Goal: Task Accomplishment & Management: Use online tool/utility

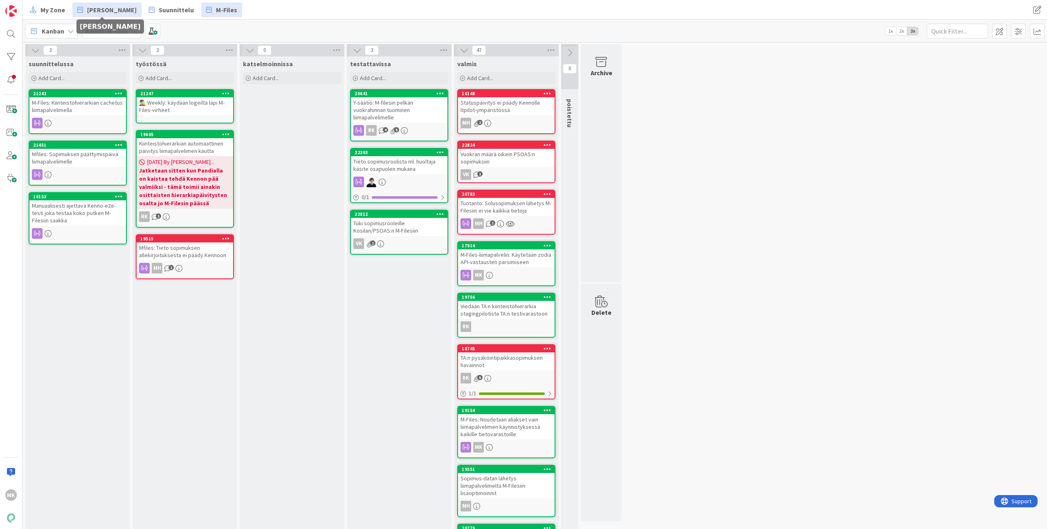
click at [102, 8] on span "[PERSON_NAME]" at bounding box center [112, 10] width 50 height 10
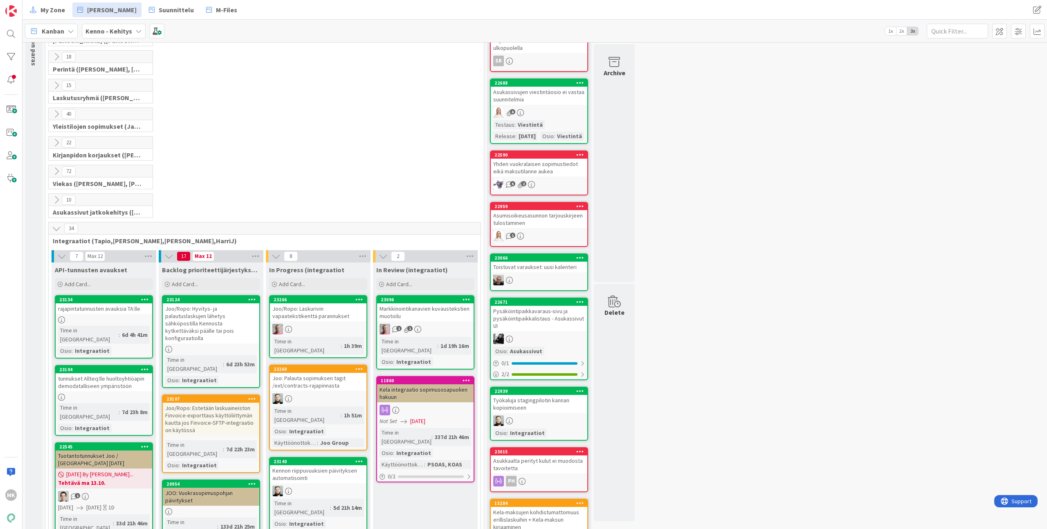
scroll to position [210, 0]
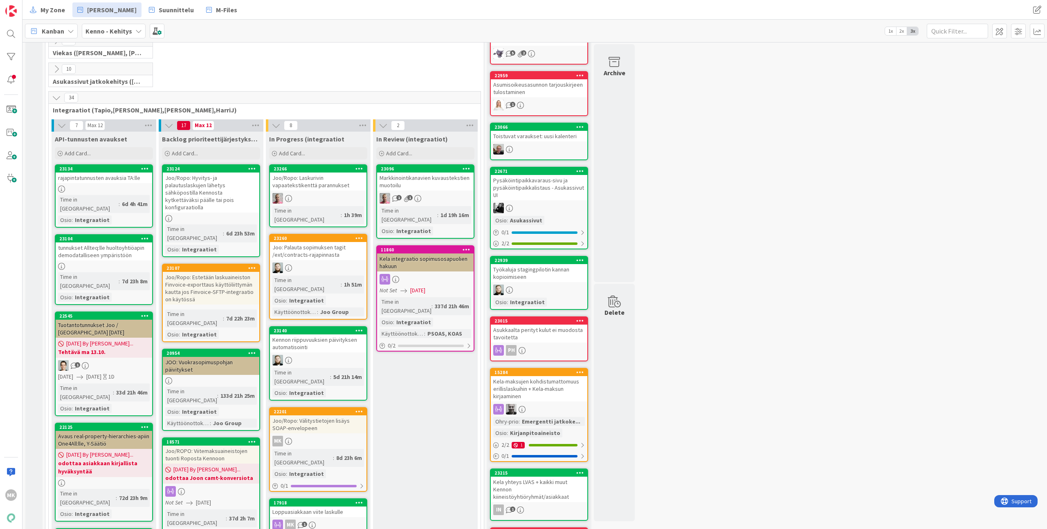
click at [212, 155] on div "Add Card..." at bounding box center [211, 153] width 98 height 12
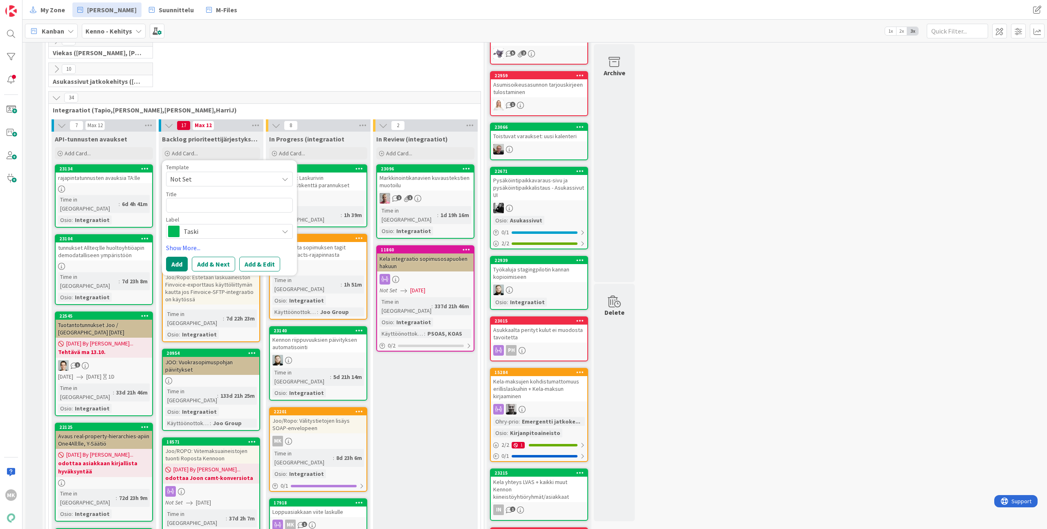
type textarea "x"
type textarea "L"
type textarea "x"
type textarea "Li"
type textarea "x"
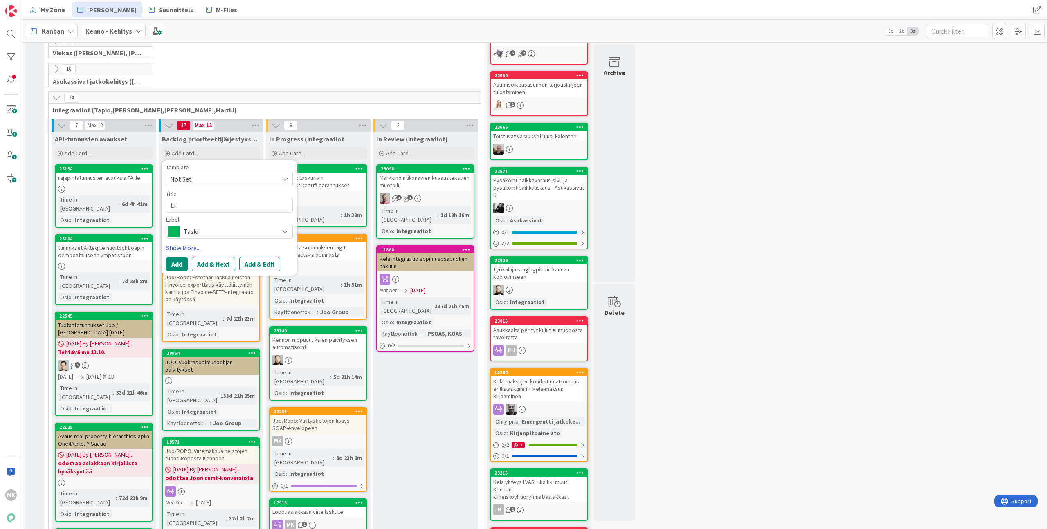
type textarea "Lis"
type textarea "x"
type textarea "Lisä"
type textarea "x"
type textarea "Lisät"
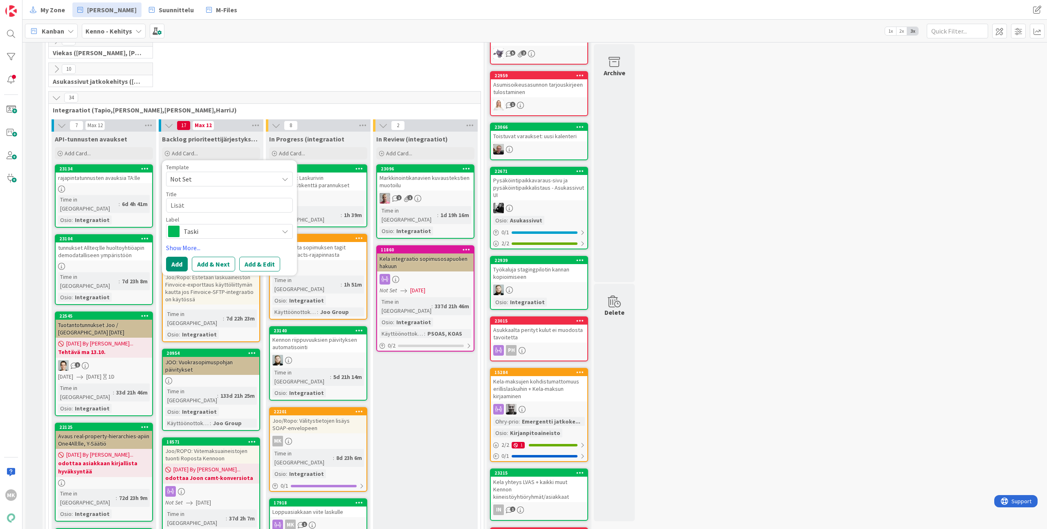
type textarea "x"
type textarea "Lisätä"
type textarea "x"
type textarea "Lisätää"
type textarea "x"
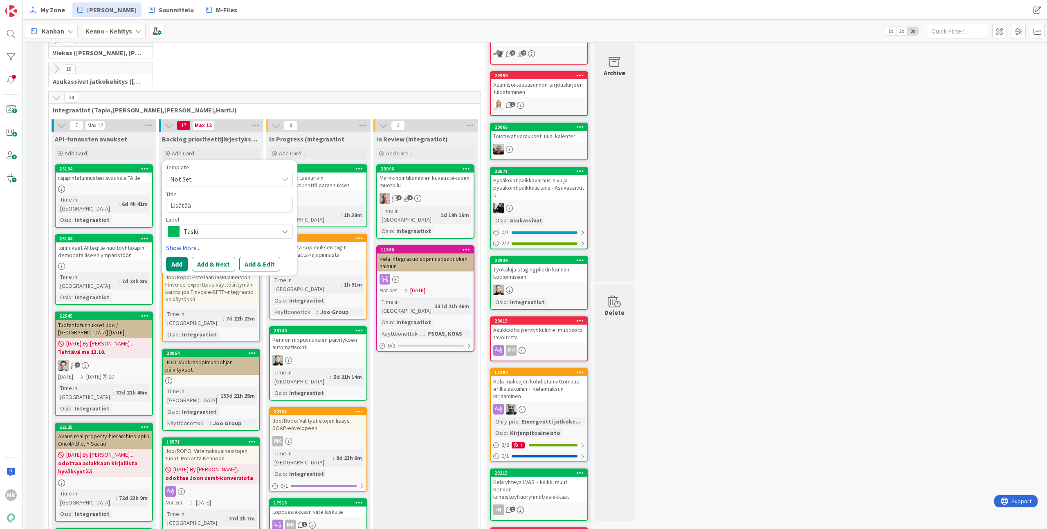
type textarea "Lisätään"
type textarea "x"
type textarea "Lisätään"
type textarea "x"
type textarea "Lisätään s"
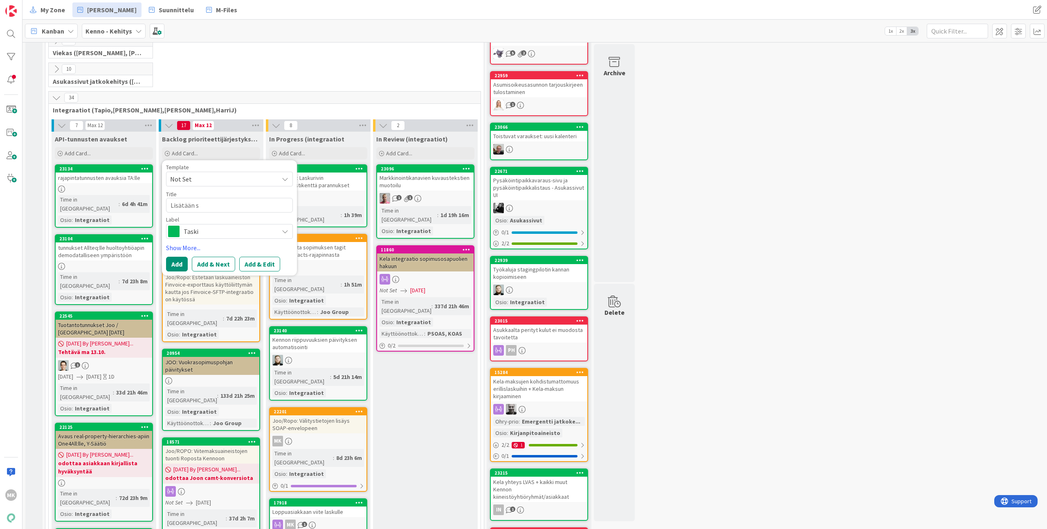
type textarea "x"
type textarea "Lisätään se"
type textarea "x"
type textarea "Lisätään ser"
type textarea "x"
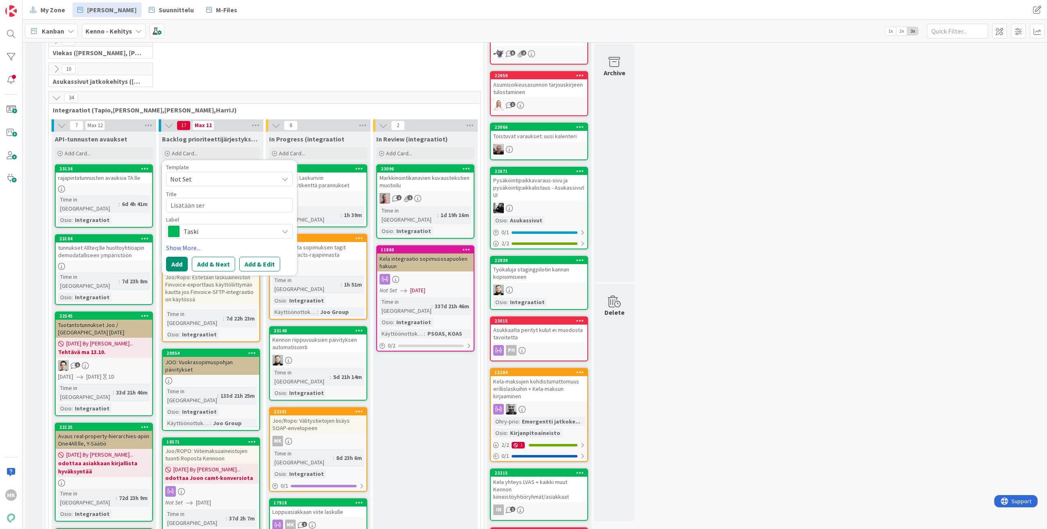
type textarea "Lisätään serv"
type textarea "x"
type textarea "Lisätään servi"
type textarea "x"
type textarea "Lisätään servic"
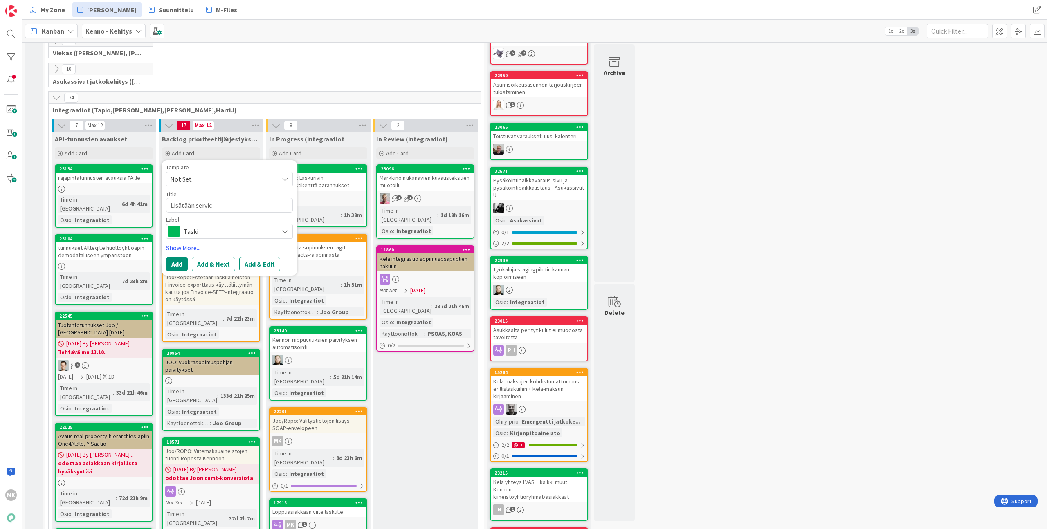
type textarea "x"
type textarea "Lisätään service"
type textarea "x"
type textarea "Lisätään servicea"
type textarea "x"
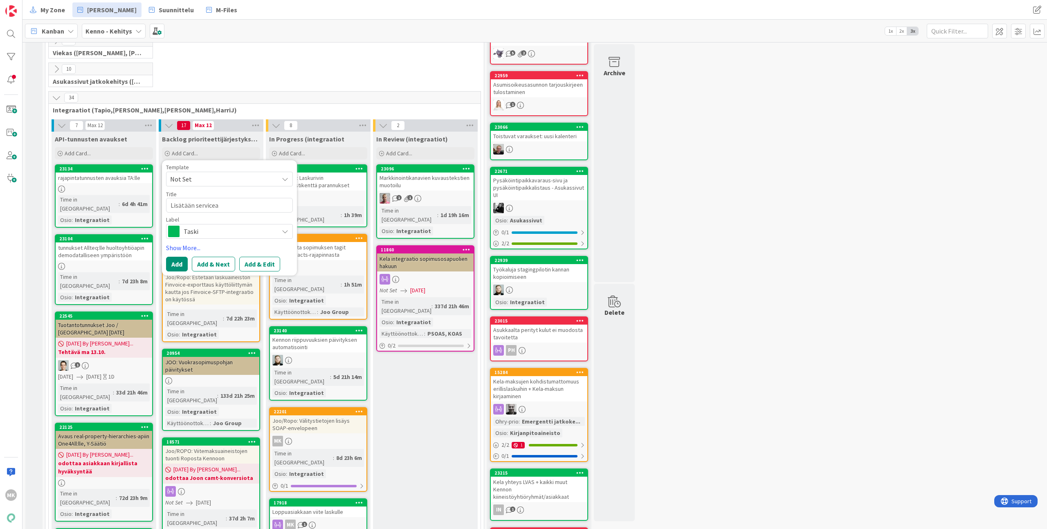
type textarea "Lisätään serviceap"
type textarea "x"
type textarea "Lisätään servicea"
type textarea "x"
type textarea "Lisätään service"
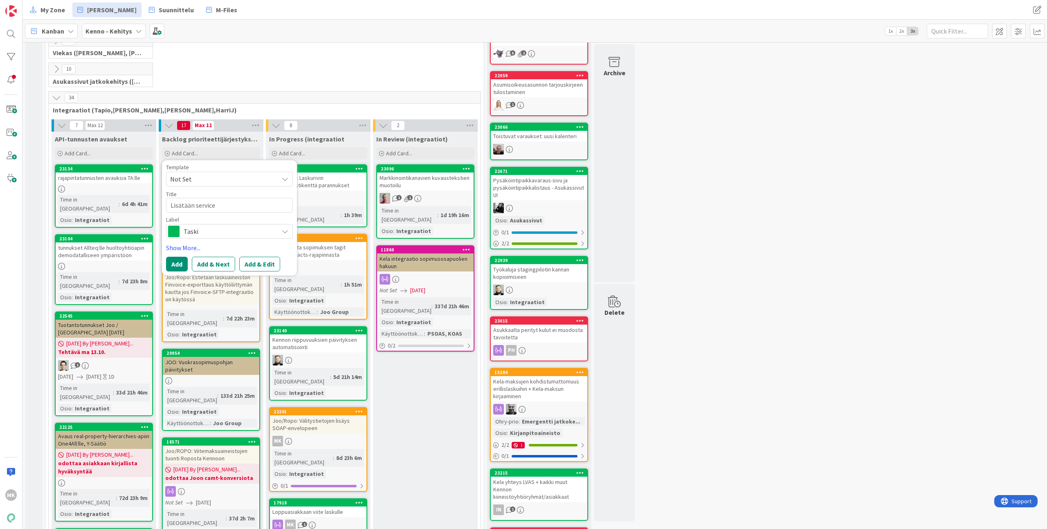
type textarea "x"
type textarea "Lisätään service-"
type textarea "x"
type textarea "Lisätään service-a"
type textarea "x"
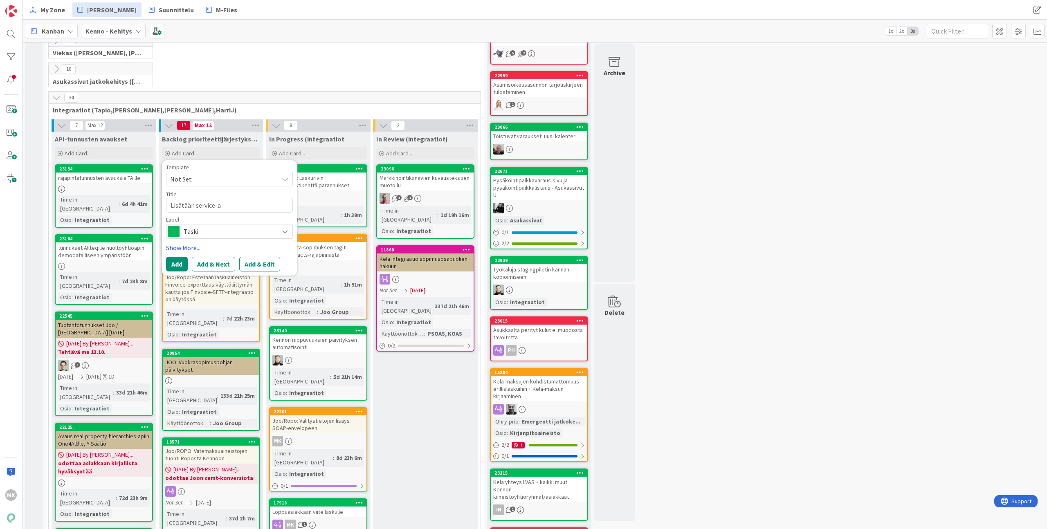
type textarea "Lisätään service-ap"
type textarea "x"
type textarea "Lisätään service-api"
type textarea "x"
type textarea "Lisätään service-api-"
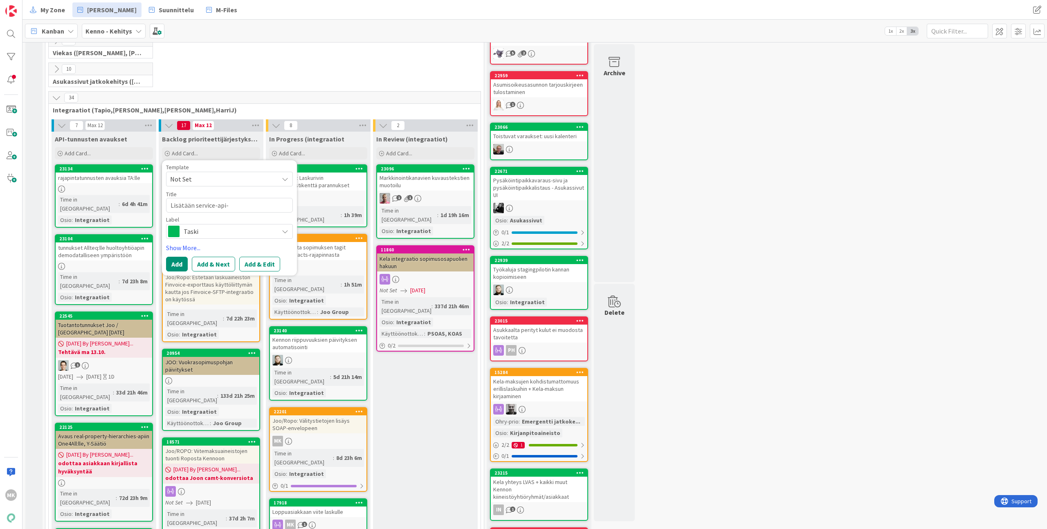
type textarea "x"
type textarea "Lisätään service-api"
type textarea "x"
type textarea "Lisätään service-apii"
type textarea "x"
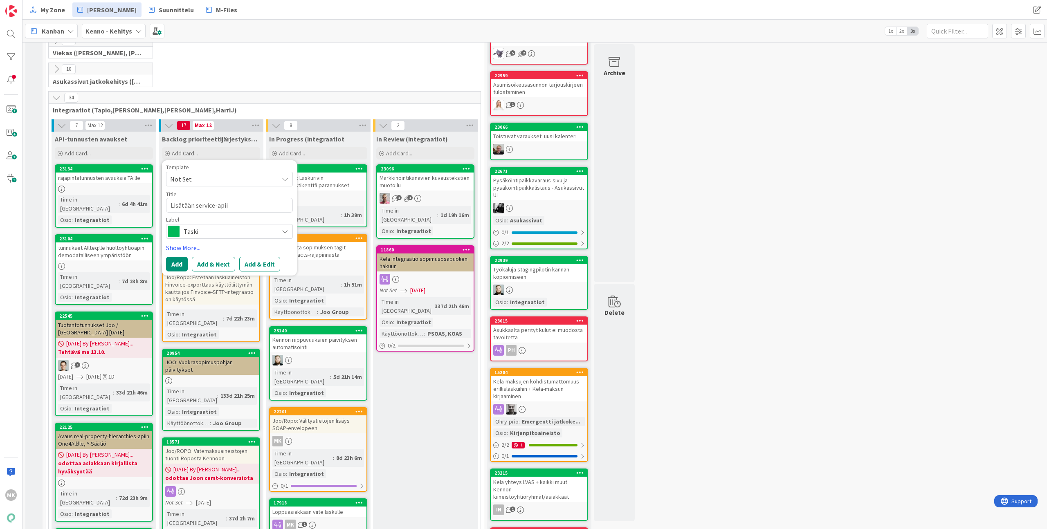
type textarea "Lisätään service-apiin"
type textarea "x"
type textarea "Lisätään service-apiin"
type textarea "x"
type textarea "Lisätään service-apiin s"
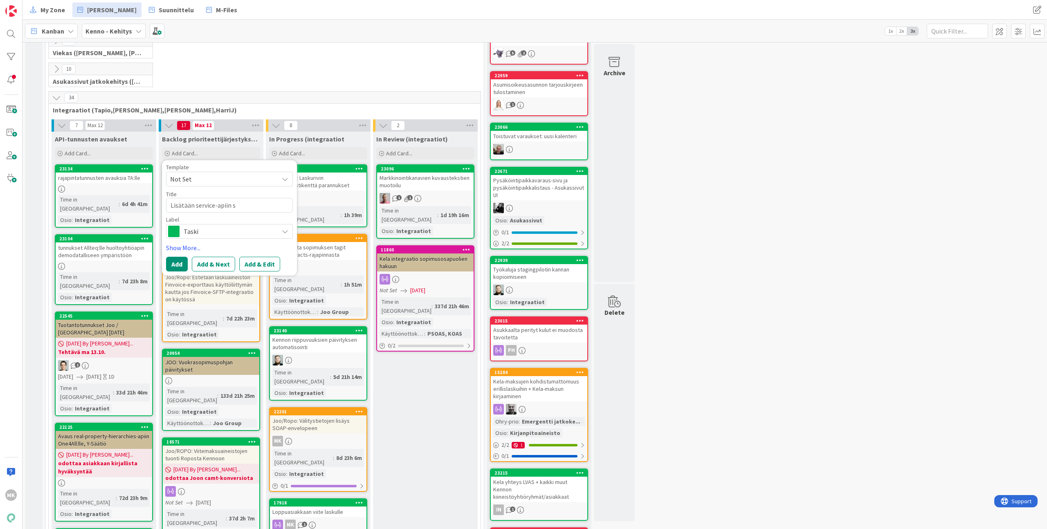
type textarea "x"
type textarea "Lisätään service-apiin sa"
type textarea "x"
type textarea "Lisätään service-apiin sam"
type textarea "x"
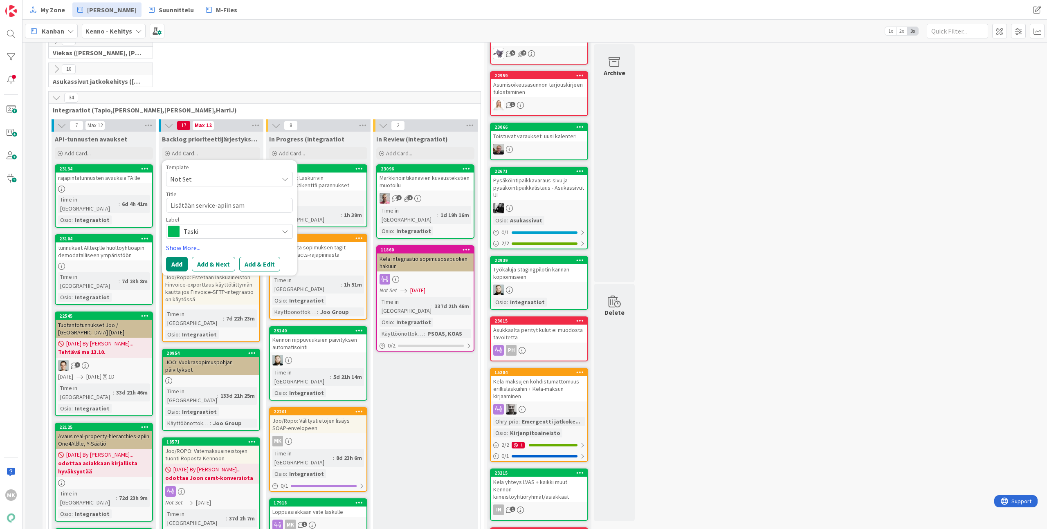
type textarea "Lisätään service-apiin sama"
type textarea "x"
type textarea "Lisätään service-apiin saman"
type textarea "x"
type textarea "Lisätään service-apiin samana"
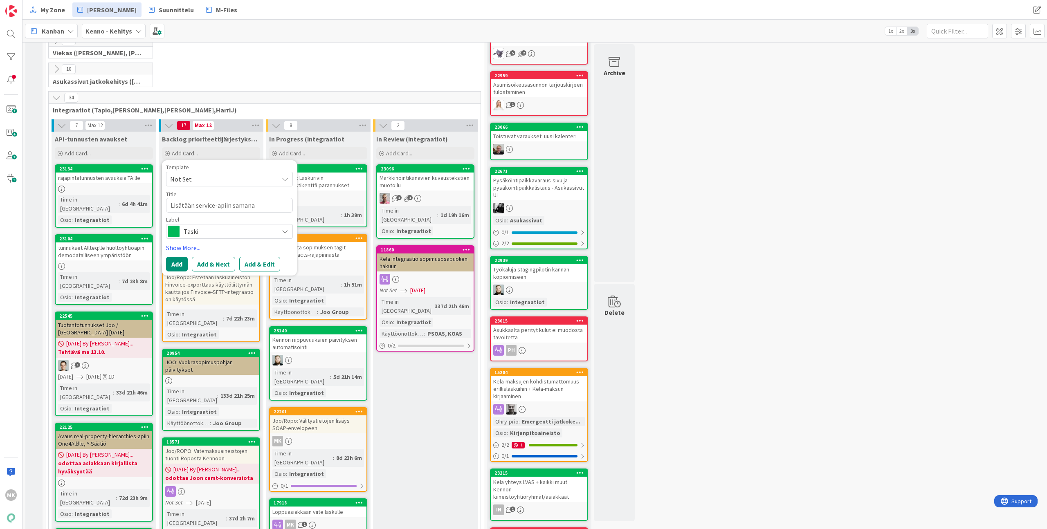
type textarea "x"
type textarea "Lisätään service-apiin samanal"
type textarea "x"
type textarea "Lisätään service-apiin samanali"
type textarea "x"
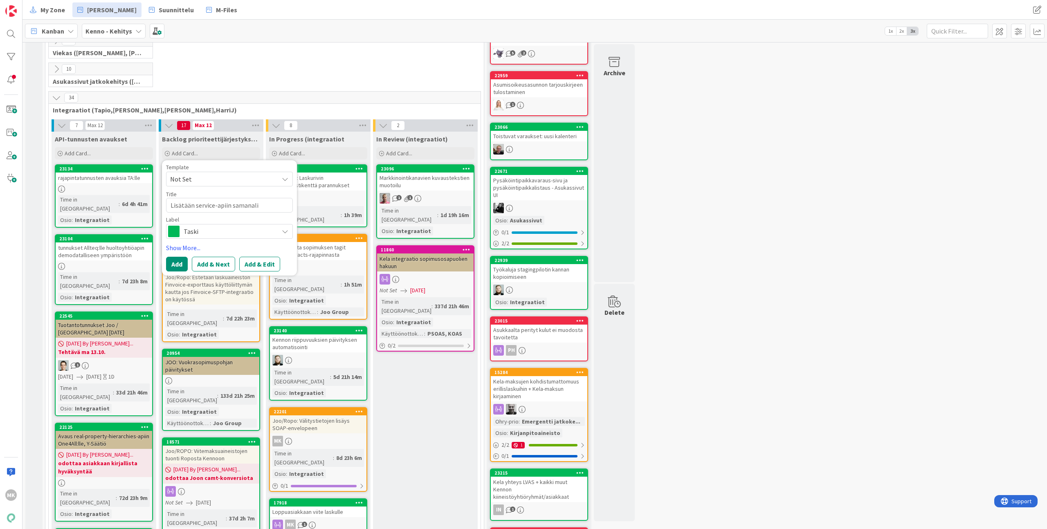
type textarea "Lisätään service-apiin samanalin"
type textarea "x"
type textarea "Lisätään service-apiin samanaline"
type textarea "x"
type textarea "Lisätään service-apiin samanalinen"
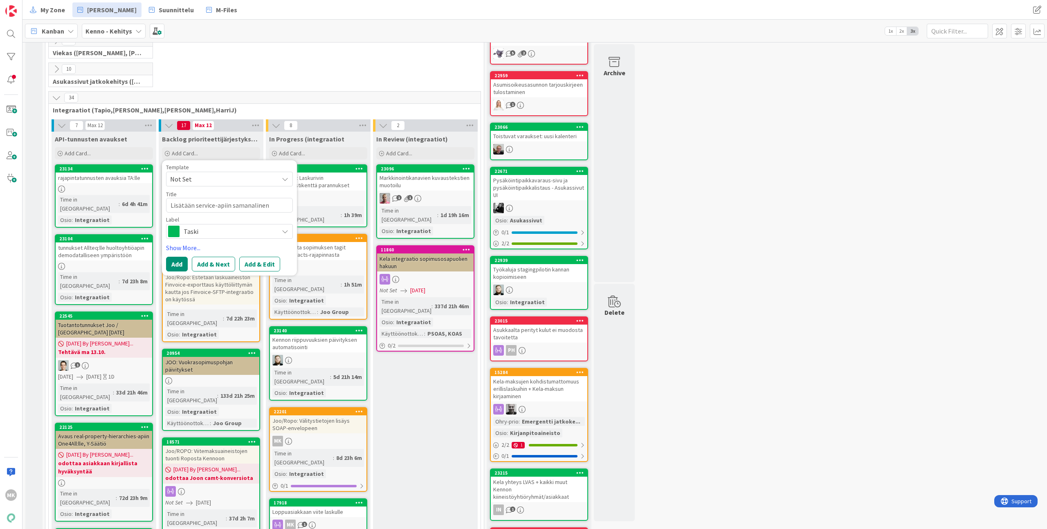
type textarea "x"
type textarea "Lisätään service-apiin samanaline"
type textarea "x"
type textarea "Lisätään service-apiin samanalin"
type textarea "x"
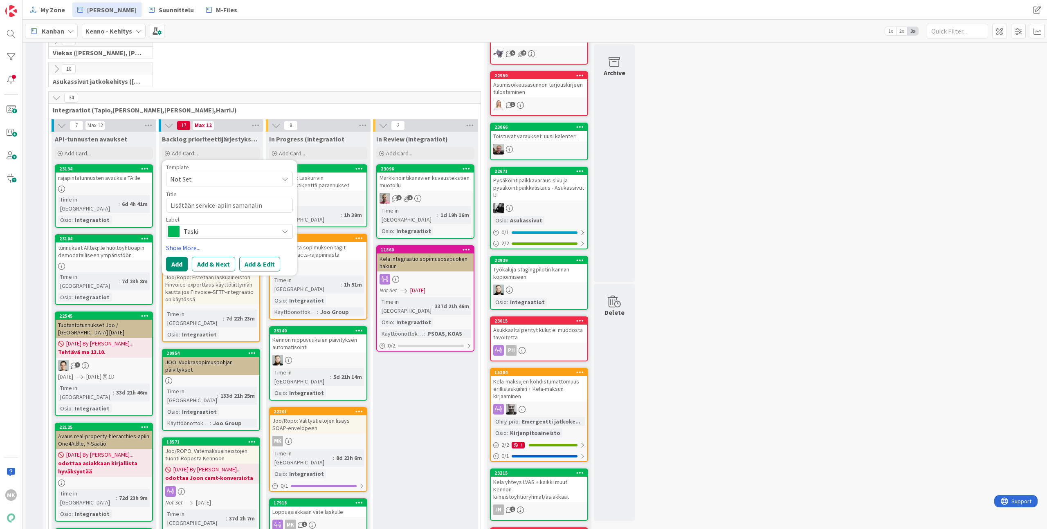
type textarea "Lisätään service-apiin samanali"
type textarea "x"
type textarea "Lisätään service-apiin samanal"
type textarea "x"
type textarea "Lisätään service-apiin samana"
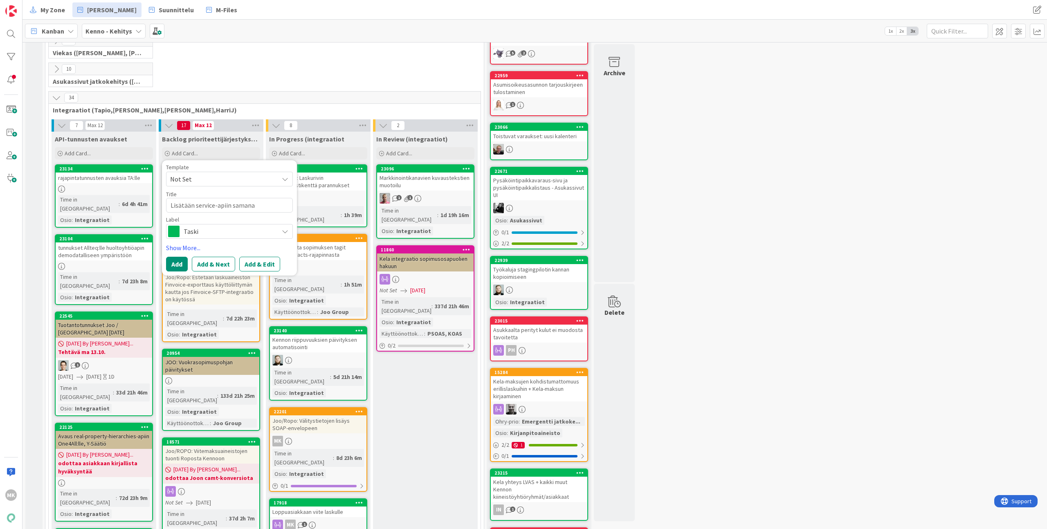
type textarea "x"
type textarea "Lisätään service-apiin samanal"
type textarea "x"
type textarea "Lisätään service-apiin samana"
type textarea "x"
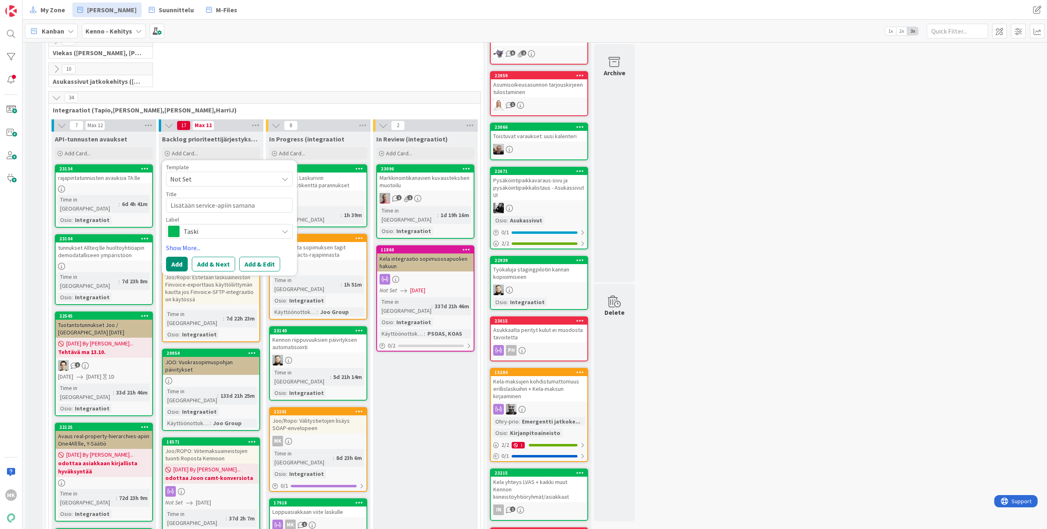
type textarea "Lisätään service-apiin saman"
type textarea "x"
type textarea "Lisätään service-apiin sama"
type textarea "x"
type textarea "Lisätään service-apiin samal"
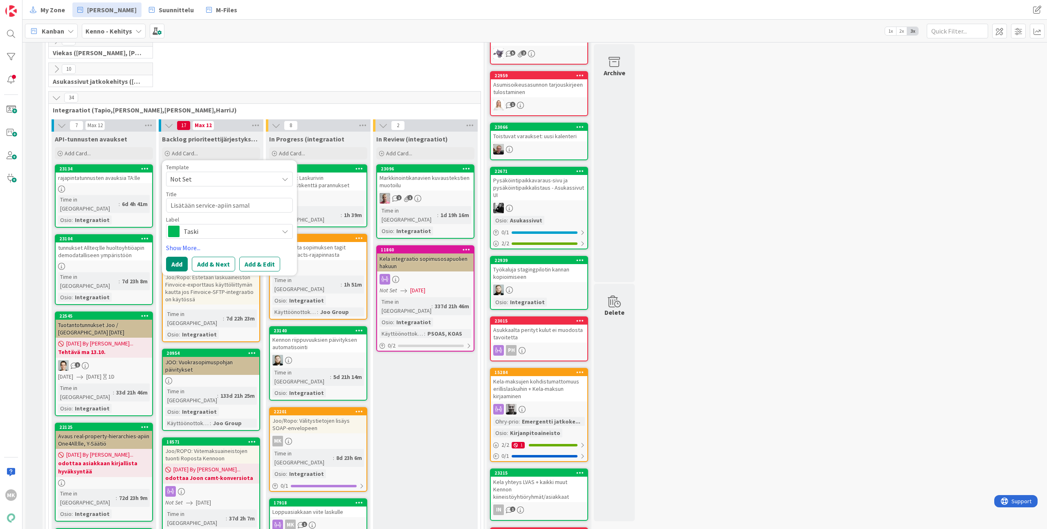
type textarea "x"
type textarea "Lisätään service-apiin sama"
type textarea "x"
type textarea "Lisätään service-apiin saman"
type textarea "x"
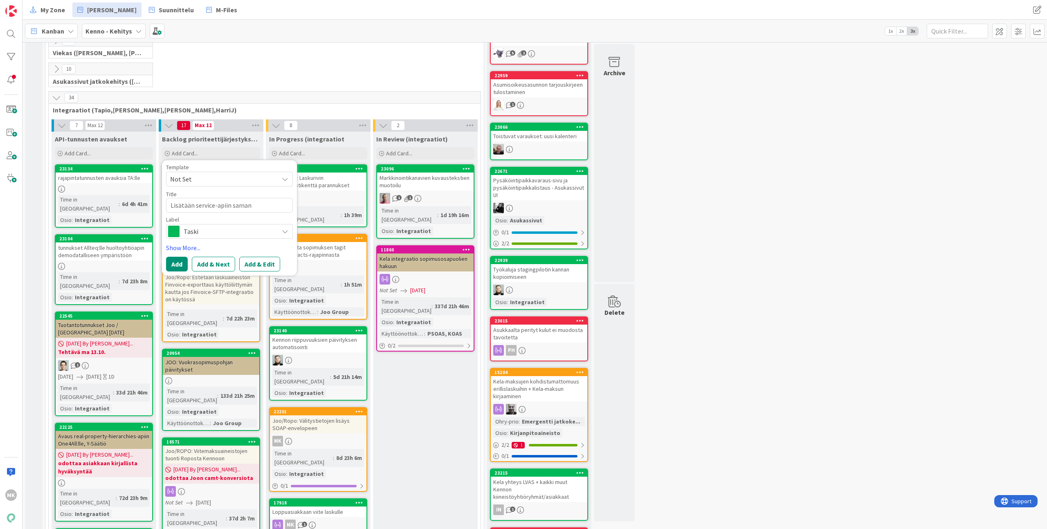
type textarea "Lisätään service-apiin samanl"
type textarea "x"
type textarea "Lisätään service-apiin samanla"
type textarea "x"
type textarea "Lisätään service-apiin samanlai"
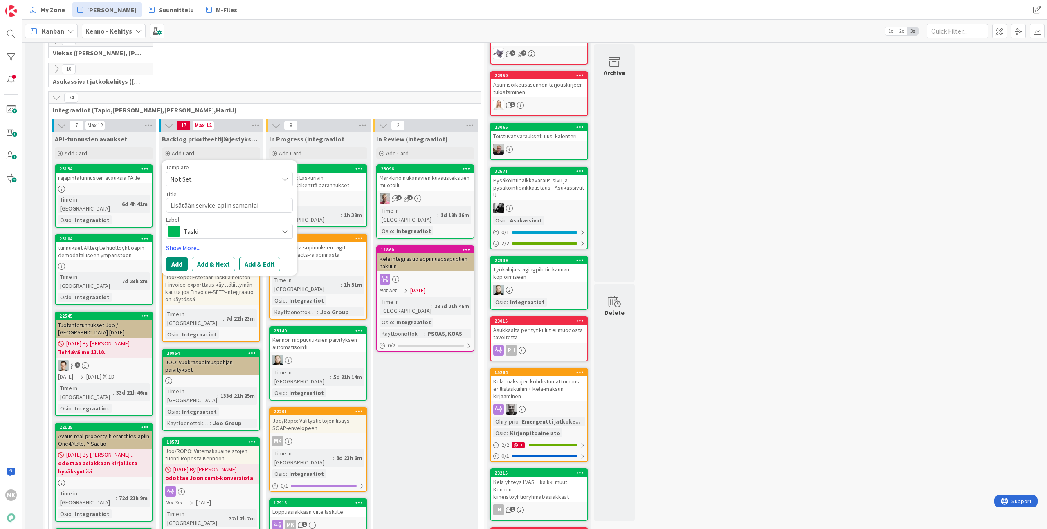
type textarea "x"
type textarea "Lisätään service-apiin samanlain"
type textarea "x"
type textarea "Lisätään service-apiin samanlaine"
type textarea "x"
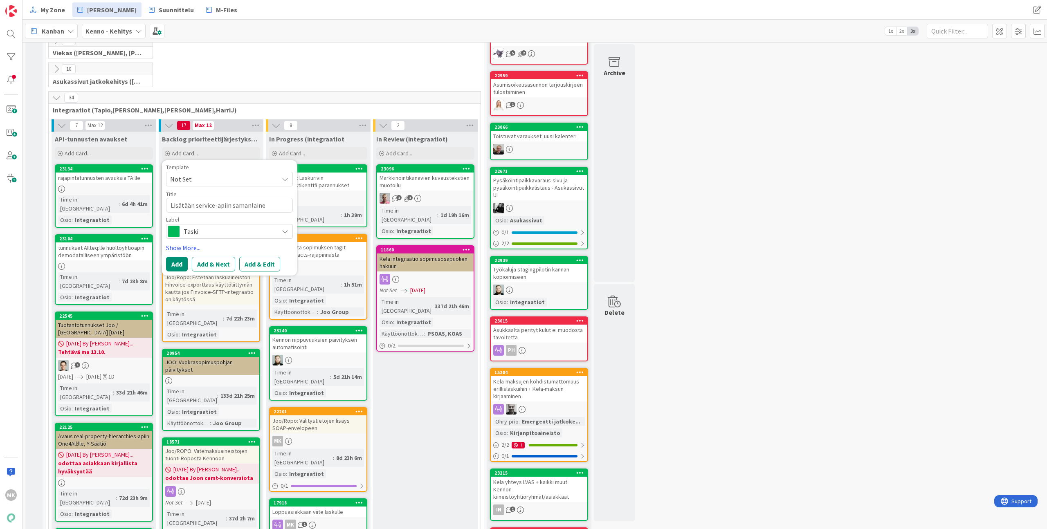
type textarea "Lisätään service-apiin samanlainen"
type textarea "x"
type textarea "Lisätään service-apiin samanlainen"
type textarea "x"
type textarea "Lisätään service-apiin samanlainen k"
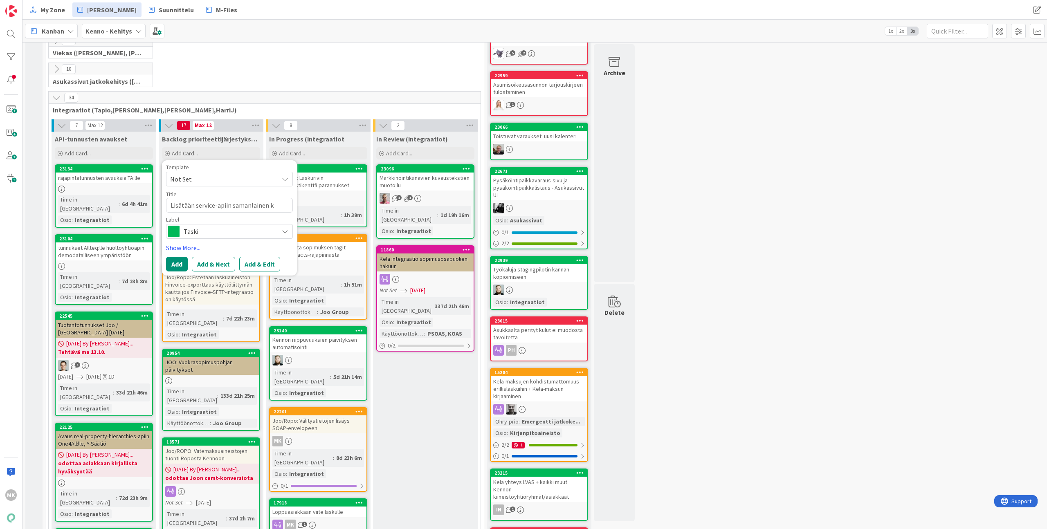
type textarea "x"
type textarea "Lisätään service-apiin samanlainen kä"
type textarea "x"
type textarea "Lisätään service-apiin samanlainen käy"
type textarea "x"
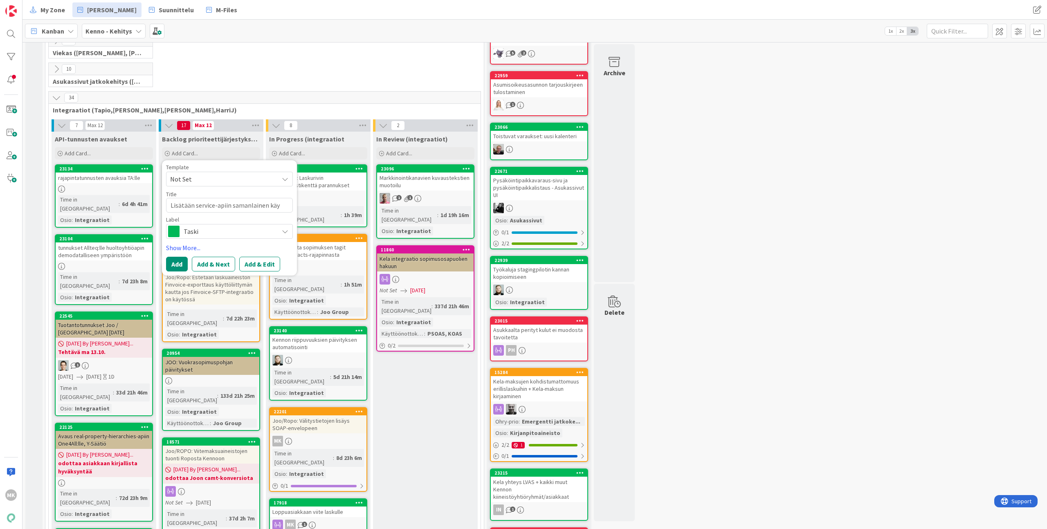
type textarea "Lisätään service-apiin samanlainen käyt"
type textarea "x"
type textarea "Lisätään service-apiin samanlainen käytt"
type textarea "x"
type textarea "Lisätään service-apiin samanlainen käyttä"
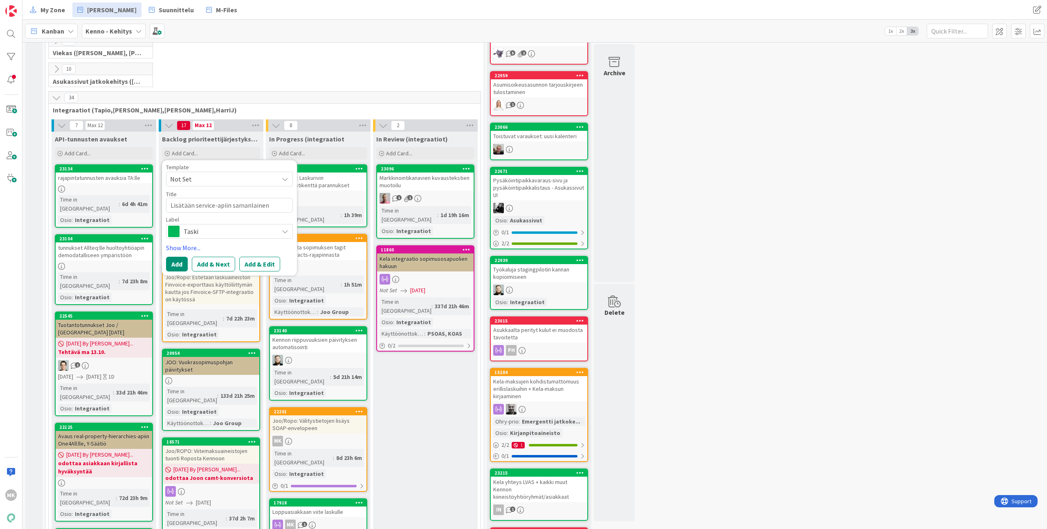
type textarea "x"
type textarea "Lisätään service-apiin samanlainen käyttäj"
type textarea "x"
type textarea "Lisätään service-apiin samanlainen käyttäjä"
type textarea "x"
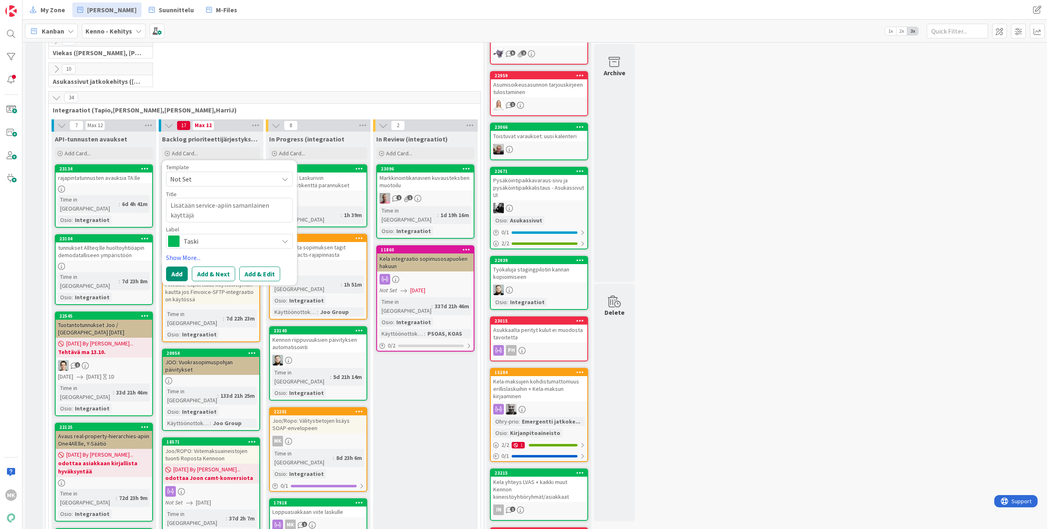
type textarea "Lisätään service-apiin samanlainen käyttäjäl"
type textarea "x"
type textarea "Lisätään service-apiin samanlainen käyttäjälog"
type textarea "x"
type textarea "Lisätään service-apiin samanlainen käyttäjälogi"
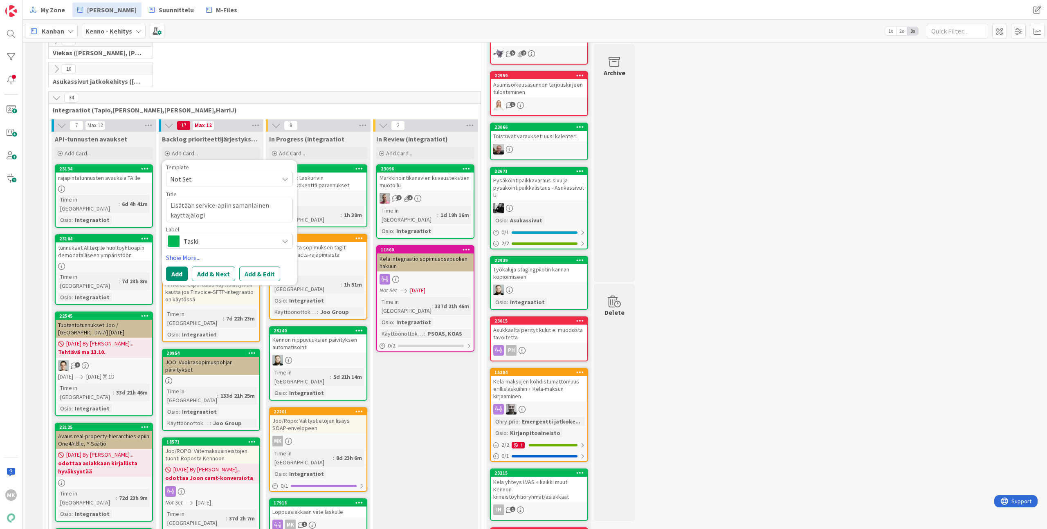
type textarea "x"
type textarea "Lisätään service-apiin samanlainen käyttäjälogit"
type textarea "x"
type textarea "Lisätään service-apiin samanlainen käyttäjälogitu"
type textarea "x"
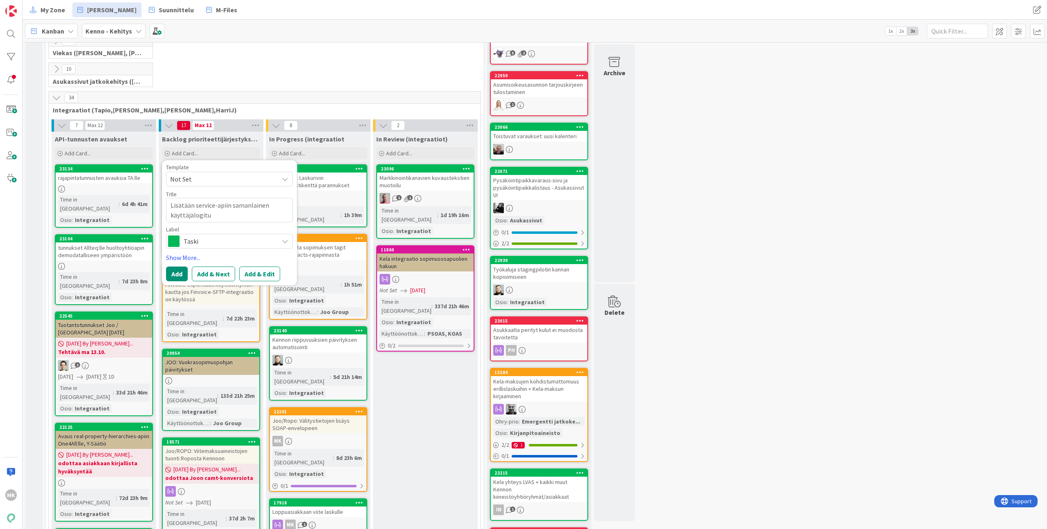
type textarea "Lisätään service-apiin samanlainen käyttäjälogitus"
type textarea "x"
type textarea "Lisätään service-apiin samanlainen käyttäjälogitus"
type textarea "x"
type textarea "Lisätään service-apiin samanlainen käyttäjälogitus k"
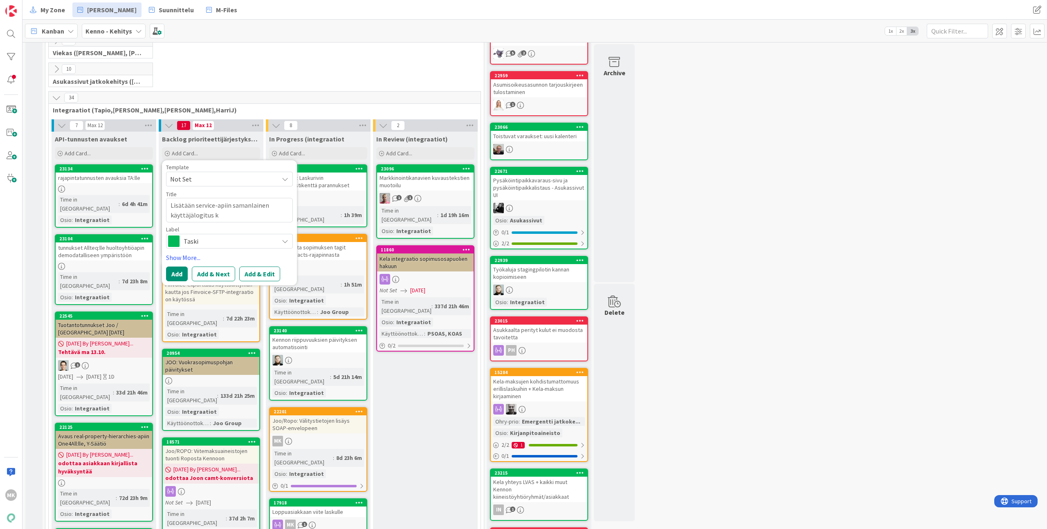
type textarea "x"
type textarea "Lisätään service-apiin samanlainen käyttäjälogitus ku"
type textarea "x"
type textarea "Lisätään service-apiin samanlainen käyttäjälogitus kui"
type textarea "x"
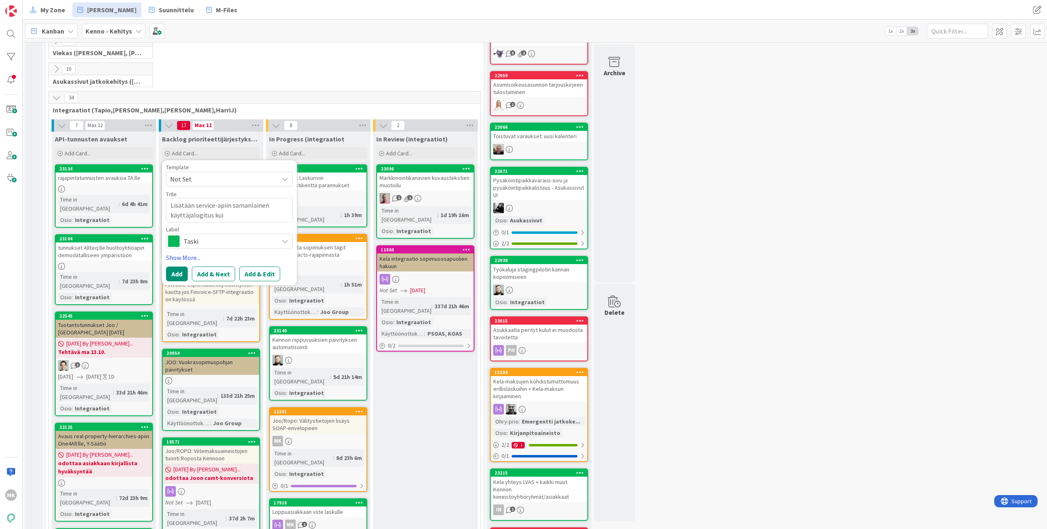
type textarea "Lisätään service-apiin samanlainen käyttäjälogitus kuin"
type textarea "x"
type textarea "Lisätään service-apiin samanlainen käyttäjälogitus kuin"
type textarea "x"
type textarea "Lisätään service-apiin samanlainen käyttäjälogitus kuin e"
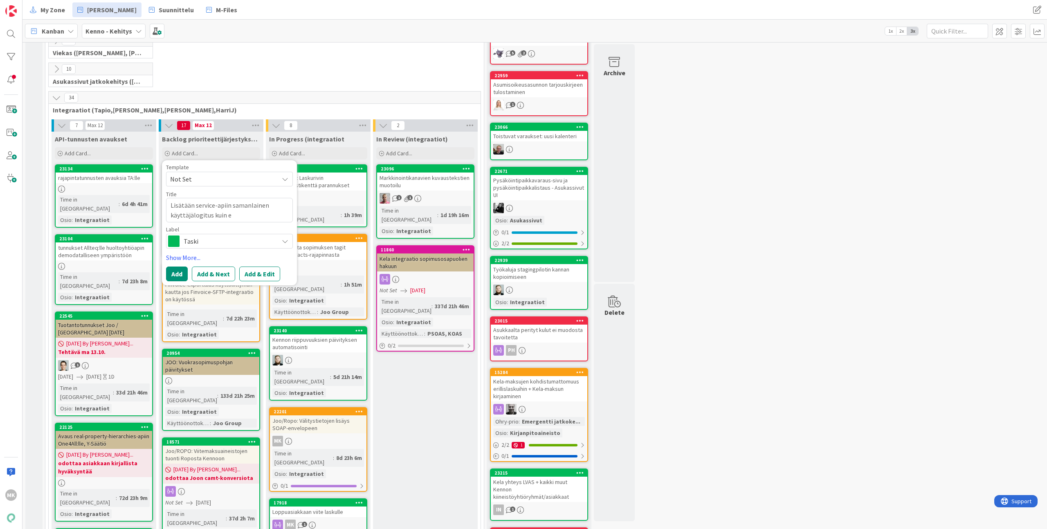
type textarea "x"
type textarea "Lisätään service-apiin samanlainen käyttäjälogitus kuin ex"
type textarea "x"
type textarea "Lisätään service-apiin samanlainen käyttäjälogitus kuin ext"
type textarea "x"
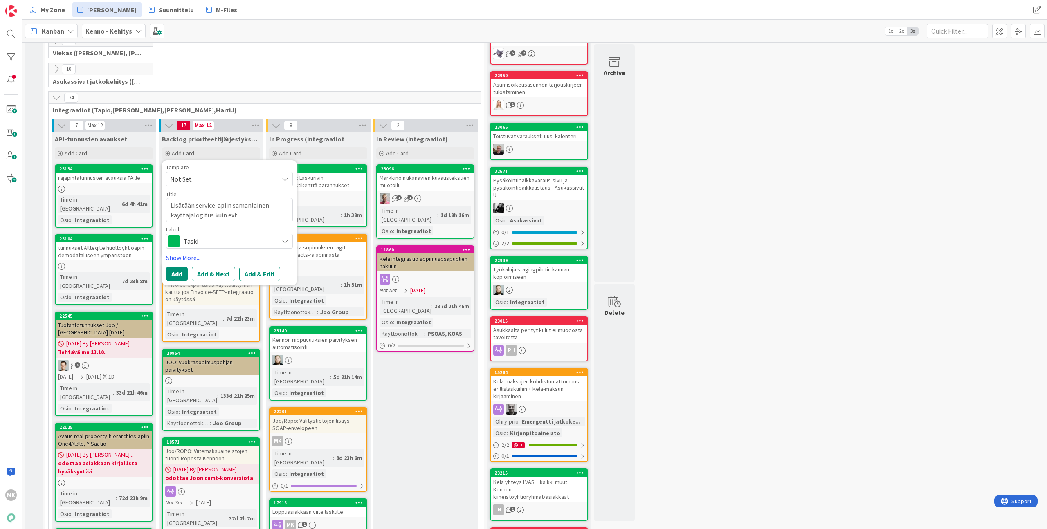
type textarea "Lisätään service-apiin samanlainen käyttäjälogitus kuin ext-"
type textarea "x"
type textarea "Lisätään service-apiin samanlainen käyttäjälogitus kuin ext-a"
type textarea "x"
type textarea "Lisätään service-apiin samanlainen käyttäjälogitus kuin ext-ap"
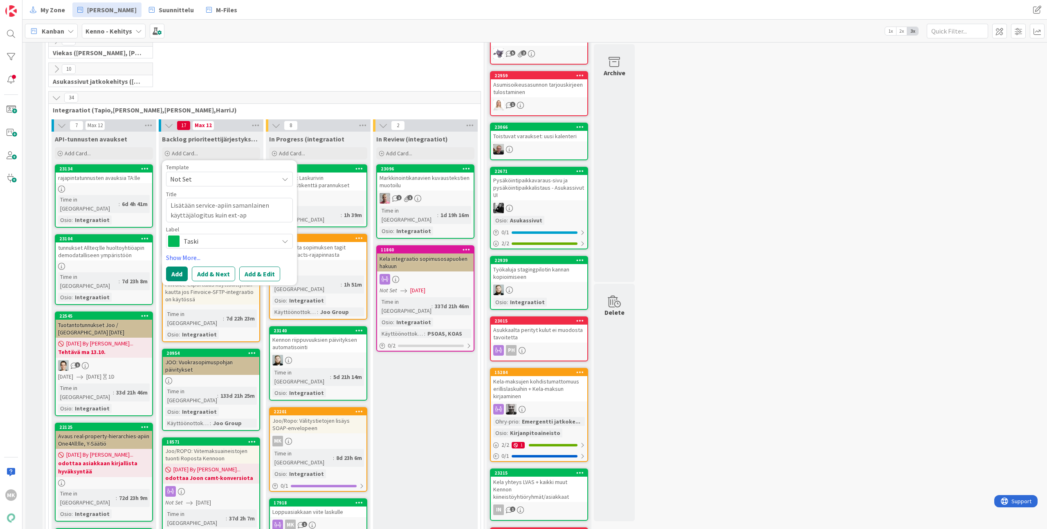
type textarea "x"
type textarea "Lisätään service-apiin samanlainen käyttäjälogitus kuin ext-api"
type textarea "x"
type textarea "Lisätään service-apiin samanlainen käyttäjälogitus kuin ext-apis"
type textarea "x"
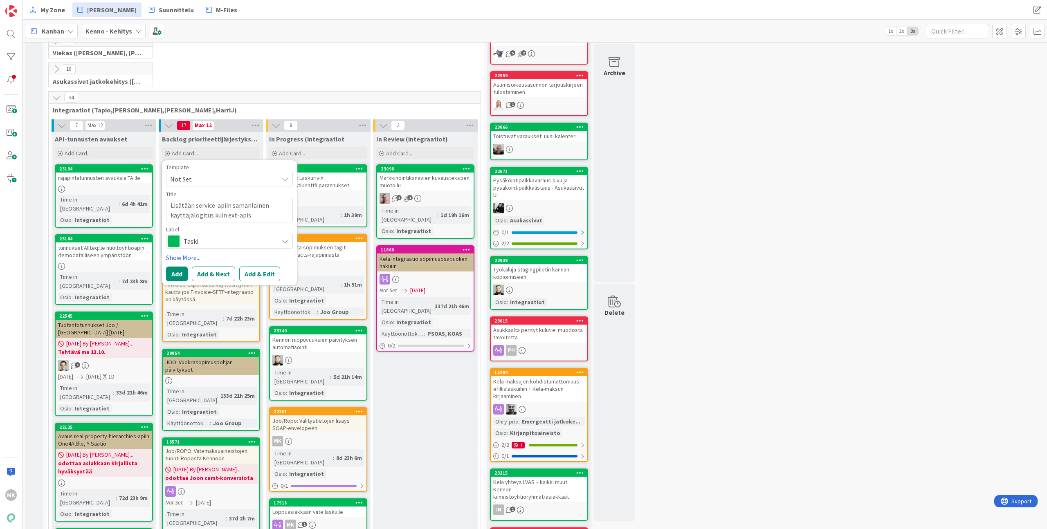
type textarea "Lisätään service-apiin samanlainen käyttäjälogitus kuin ext-apiss"
type textarea "x"
type textarea "Lisätään service-apiin samanlainen käyttäjälogitus kuin ext-apissa"
click at [182, 273] on button "Add" at bounding box center [177, 274] width 22 height 15
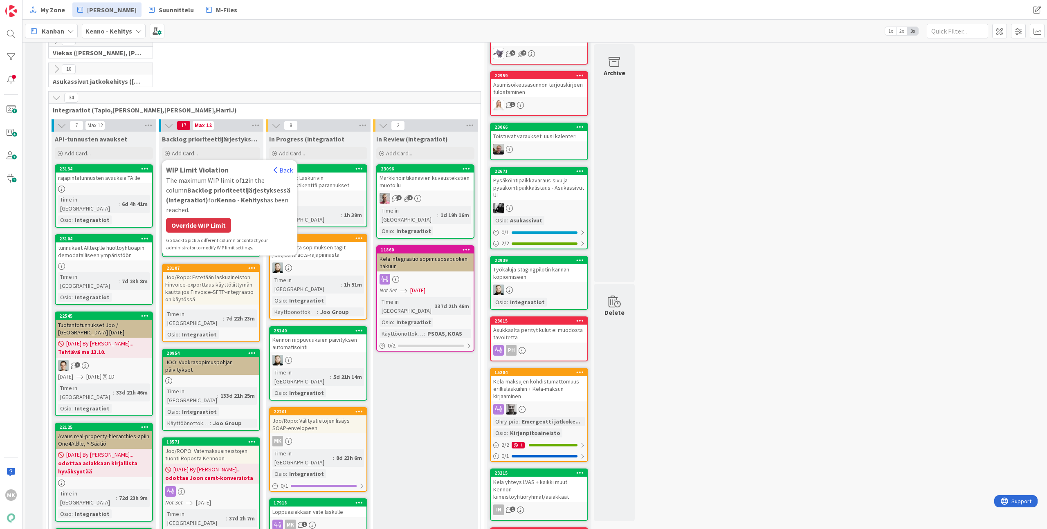
click at [210, 223] on div "Override WIP Limit" at bounding box center [198, 225] width 65 height 15
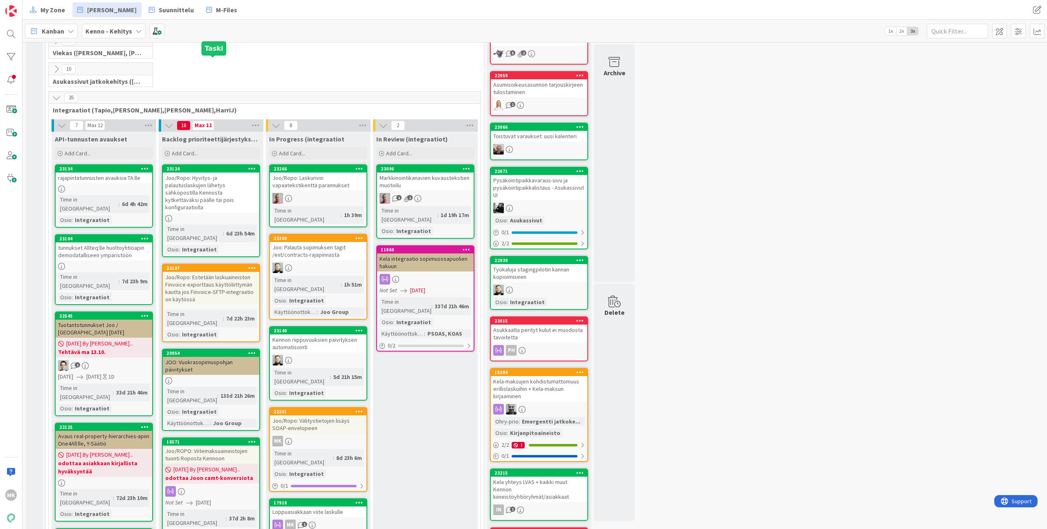
scroll to position [702, 0]
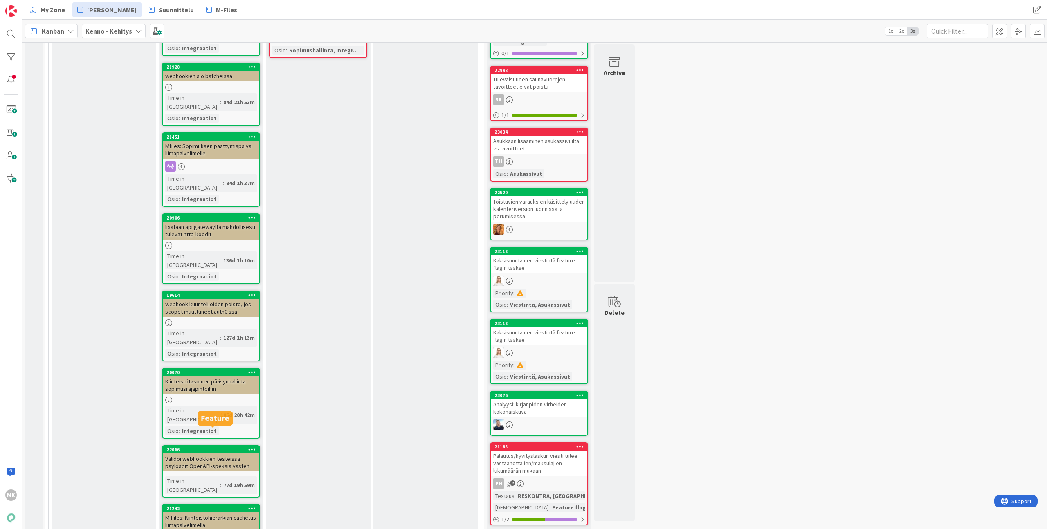
scroll to position [1256, 0]
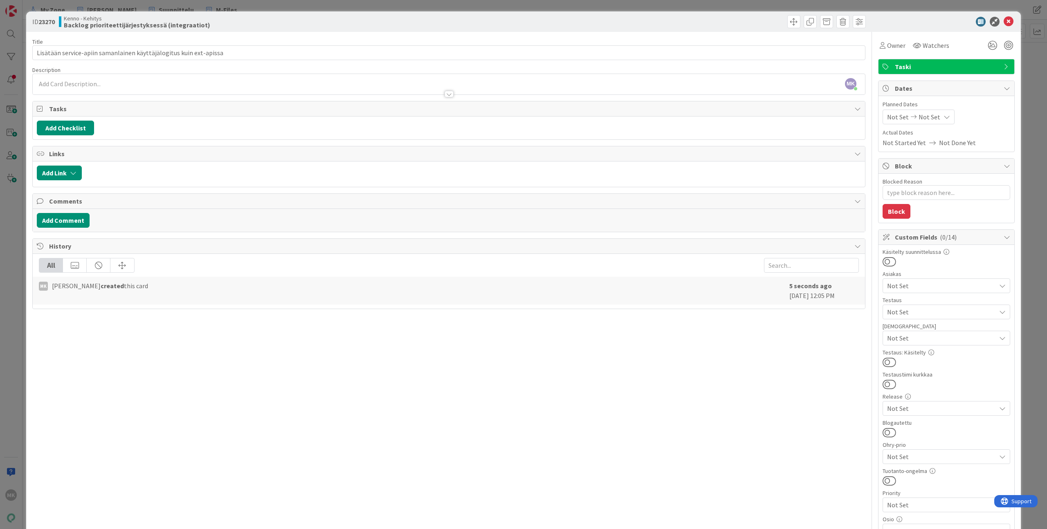
click at [729, 41] on div "Title 66 / 128" at bounding box center [448, 41] width 833 height 7
click at [890, 41] on span "Owner" at bounding box center [896, 46] width 18 height 10
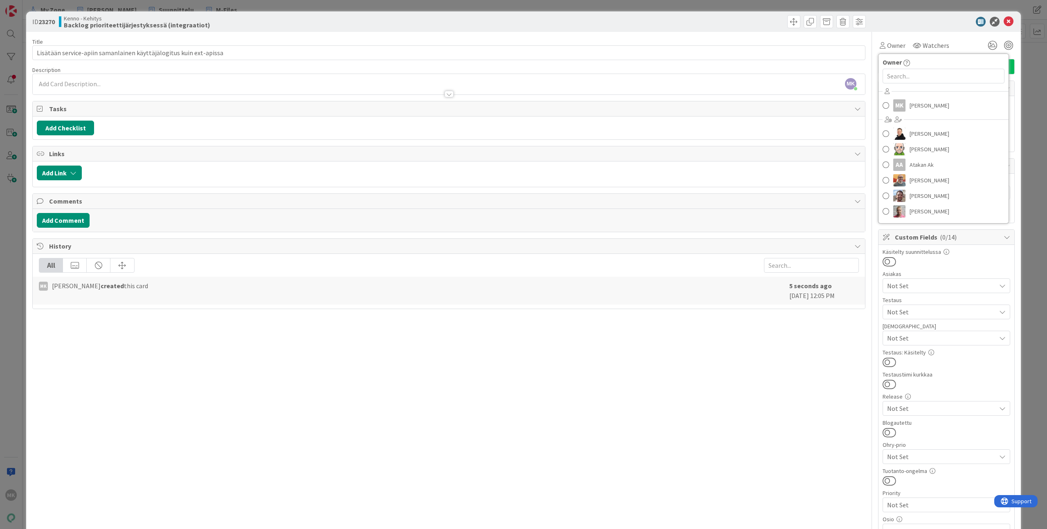
click at [887, 18] on div at bounding box center [942, 22] width 145 height 10
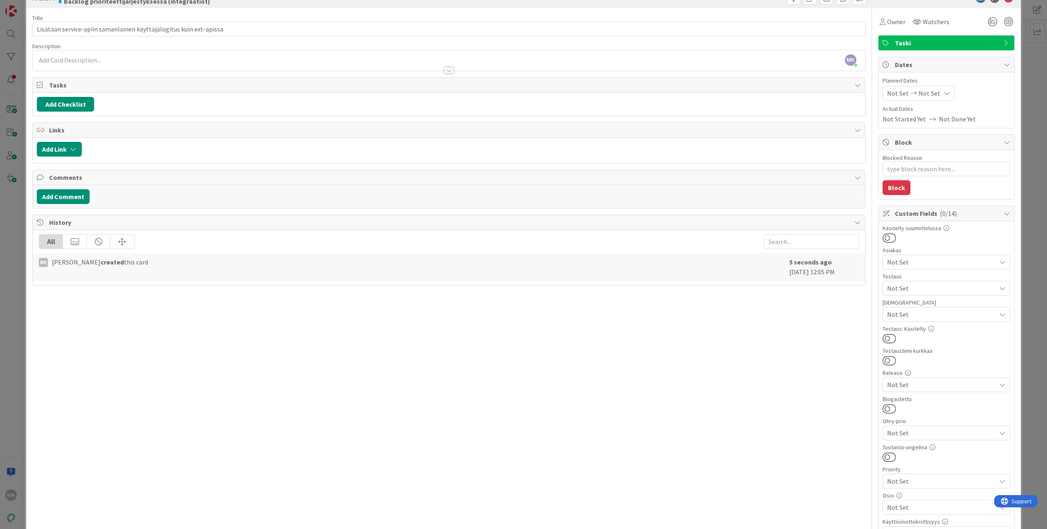
scroll to position [127, 0]
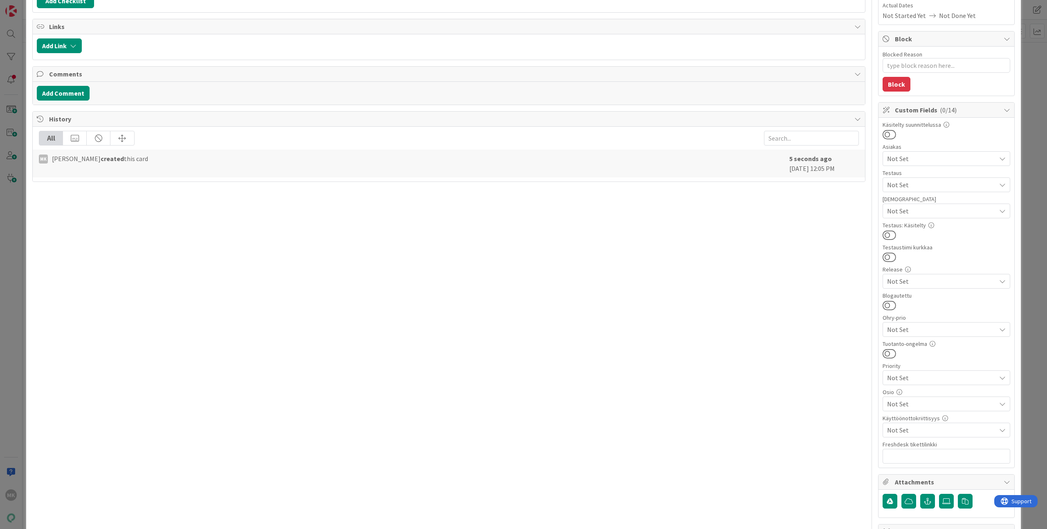
click at [913, 406] on span "Not Set" at bounding box center [941, 404] width 109 height 10
click at [921, 224] on link "Integraatiot" at bounding box center [945, 223] width 130 height 15
type textarea "x"
click at [759, 326] on div "Title 66 / 128 Lisätään service-apiin samanlainen käyttäjälogitus kuin ext-apis…" at bounding box center [448, 265] width 833 height 720
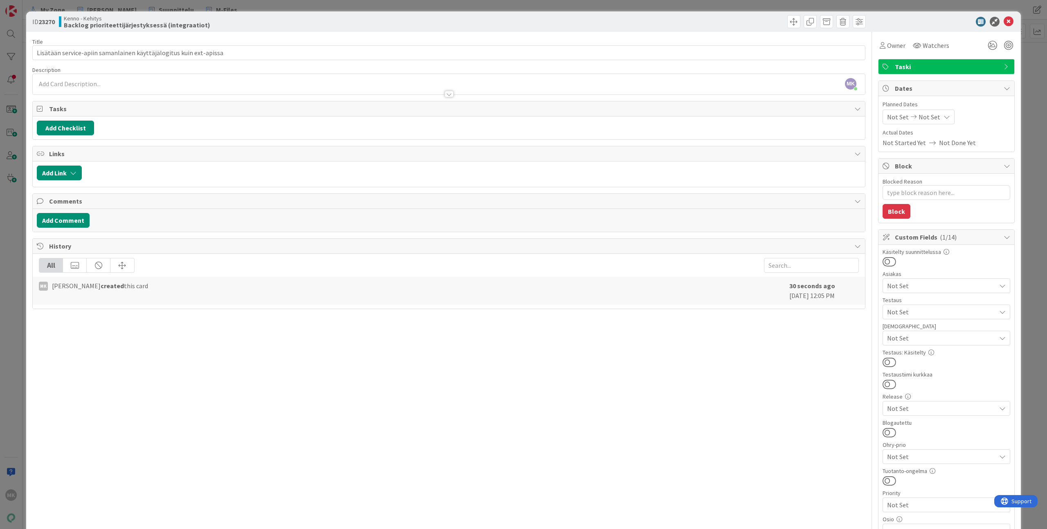
click at [209, 88] on div at bounding box center [449, 90] width 833 height 9
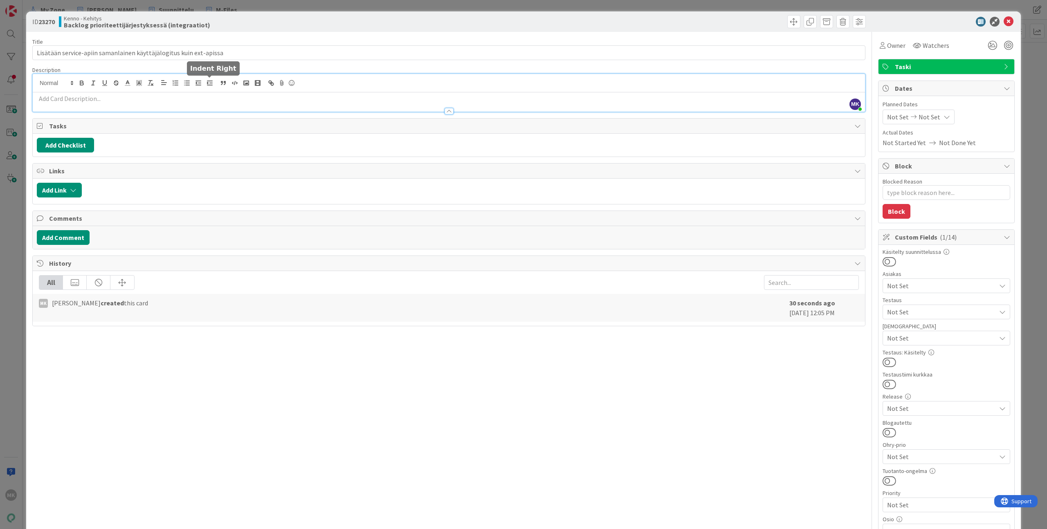
click at [210, 106] on div at bounding box center [449, 107] width 833 height 9
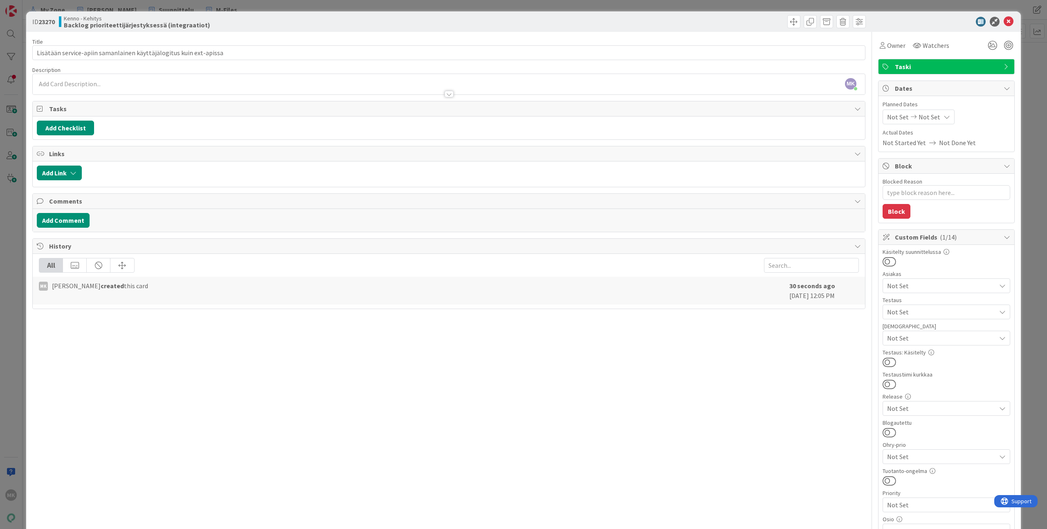
click at [209, 86] on div at bounding box center [449, 90] width 833 height 9
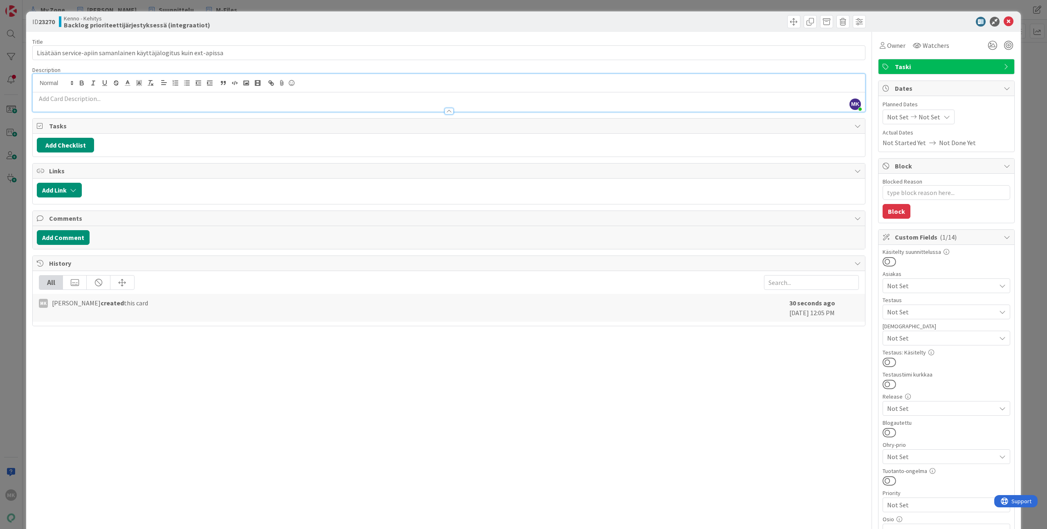
click at [191, 98] on p at bounding box center [449, 98] width 824 height 9
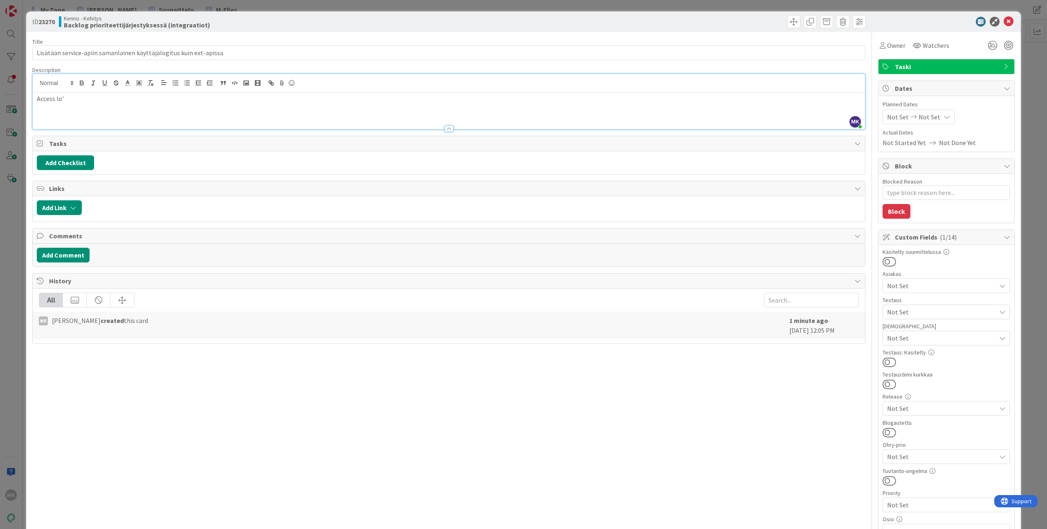
click at [122, 104] on div "Access lo'" at bounding box center [449, 110] width 833 height 37
click at [94, 108] on div "Access lo'" at bounding box center [449, 110] width 833 height 37
type textarea "x"
click at [133, 16] on span "Kenno - Kehitys" at bounding box center [137, 18] width 146 height 7
click at [133, 7] on div "ID 23270 Kenno - Kehitys Backlog prioriteettijärjestyksessä (integraatiot) Titl…" at bounding box center [523, 264] width 1047 height 529
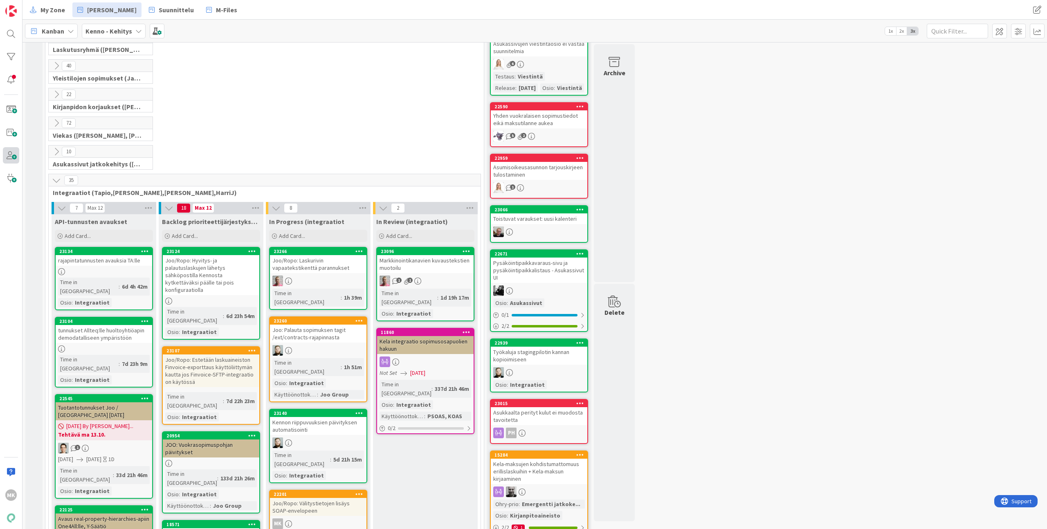
scroll to position [259, 0]
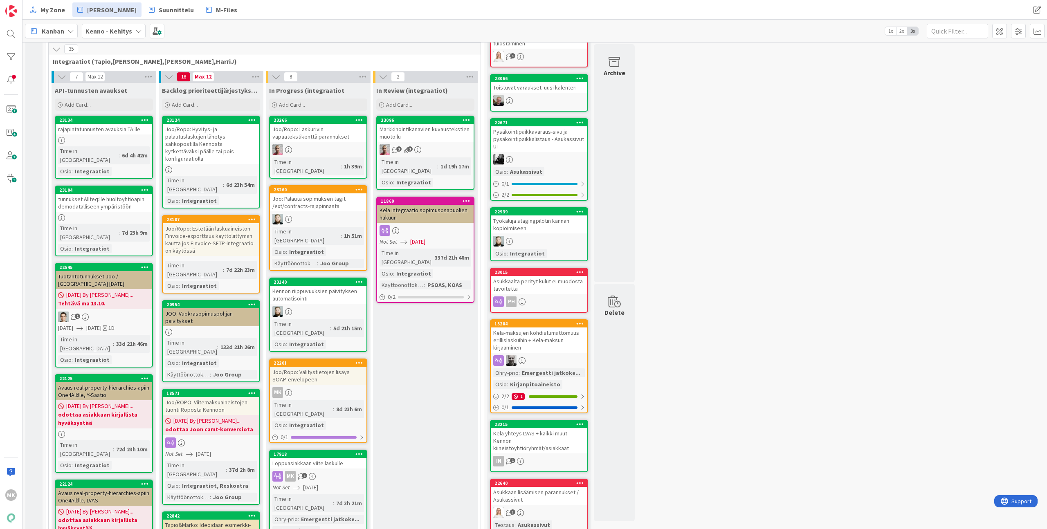
click at [257, 59] on span "Integraatiot (Tapio,[PERSON_NAME],[PERSON_NAME],HarriJ)" at bounding box center [262, 61] width 418 height 8
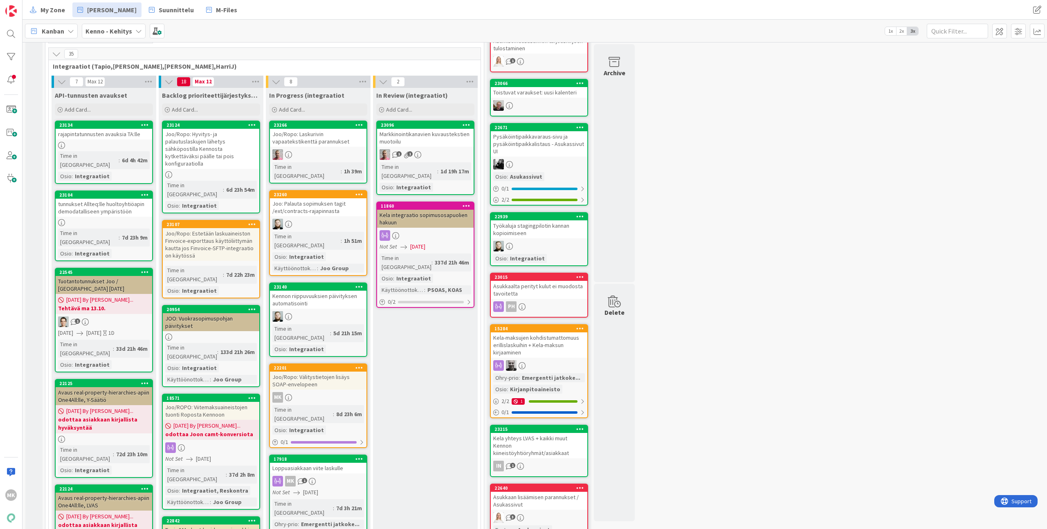
scroll to position [249, 0]
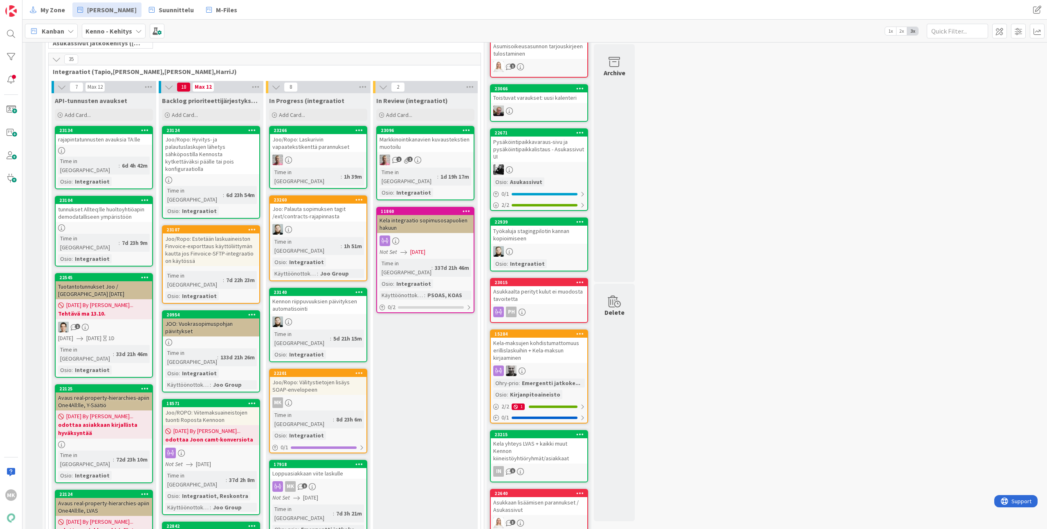
click at [274, 68] on span "Integraatiot (Tapio,[PERSON_NAME],[PERSON_NAME],HarriJ)" at bounding box center [262, 72] width 418 height 8
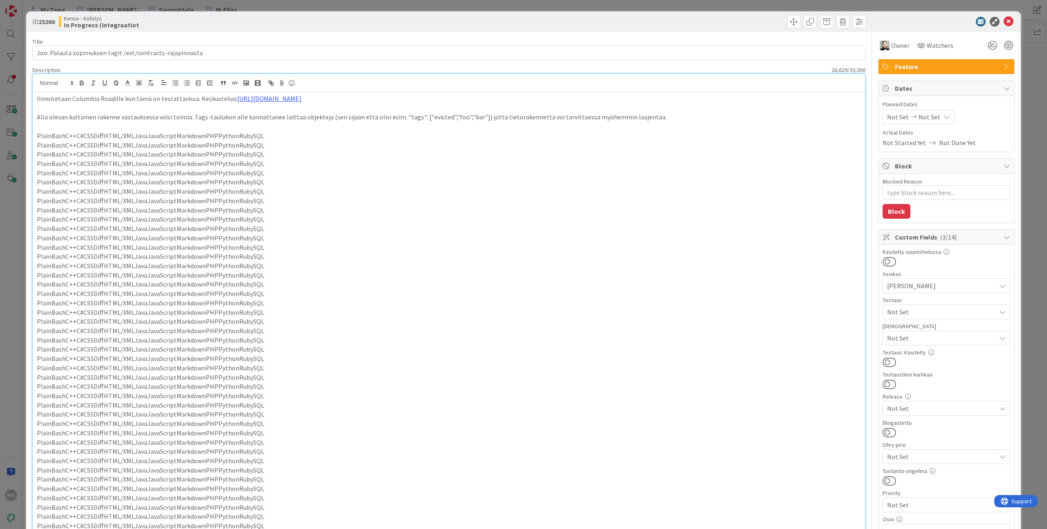
scroll to position [10, 0]
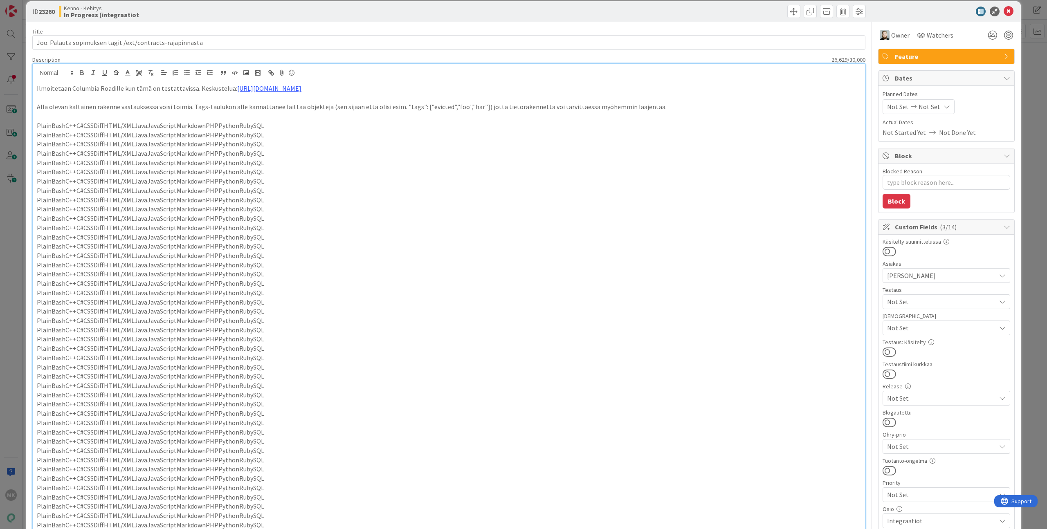
click at [356, 15] on div "Kenno - Kehitys In Progress (integraatiot" at bounding box center [253, 11] width 388 height 13
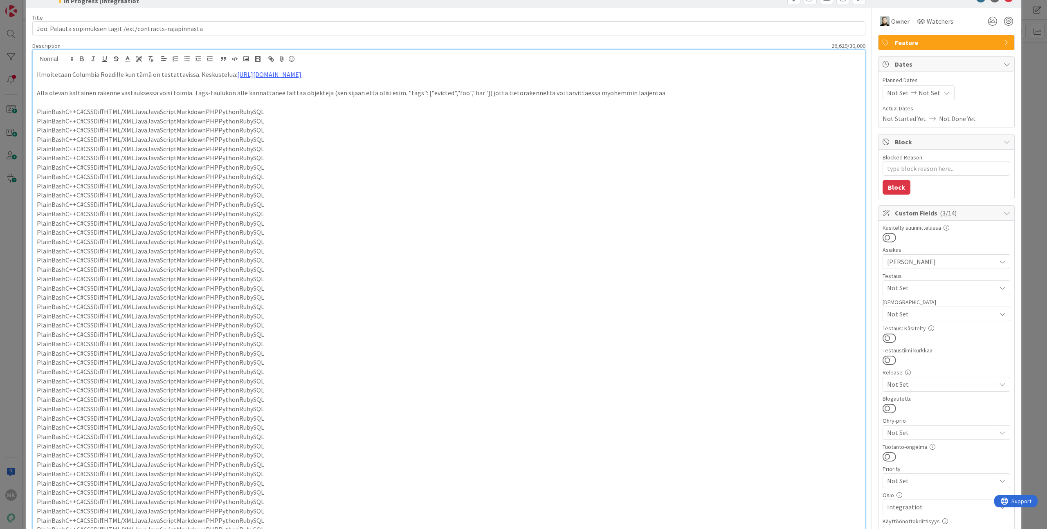
scroll to position [40, 0]
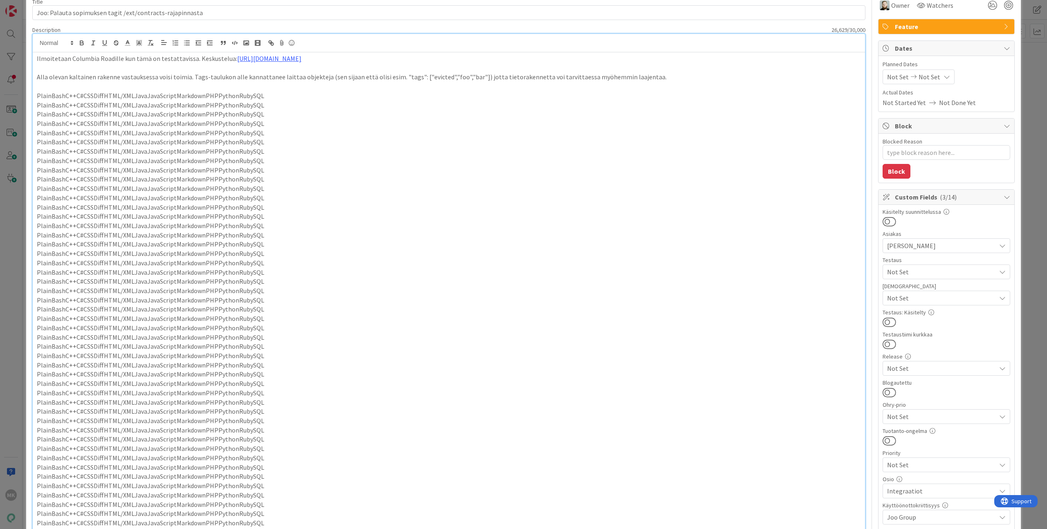
click at [19, 237] on div "ID 23260 Kenno - Kehitys In Progress (integraatiot Title 57 / 128 Joo: Palauta …" at bounding box center [523, 264] width 1047 height 529
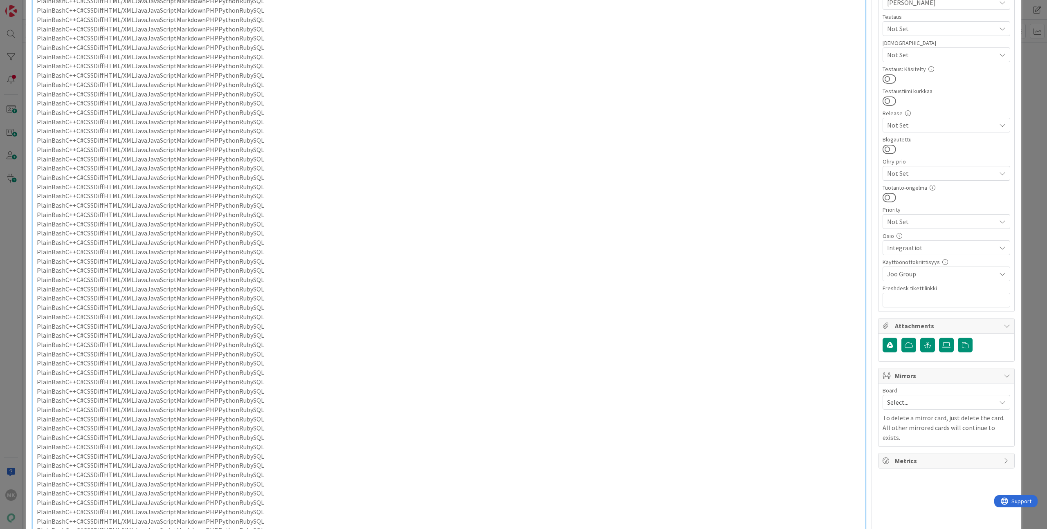
scroll to position [0, 0]
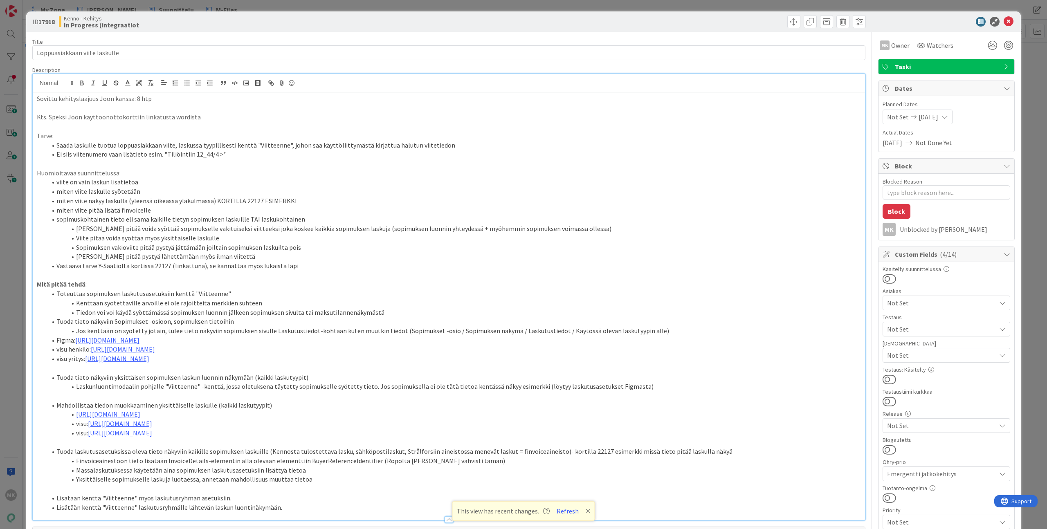
scroll to position [16, 0]
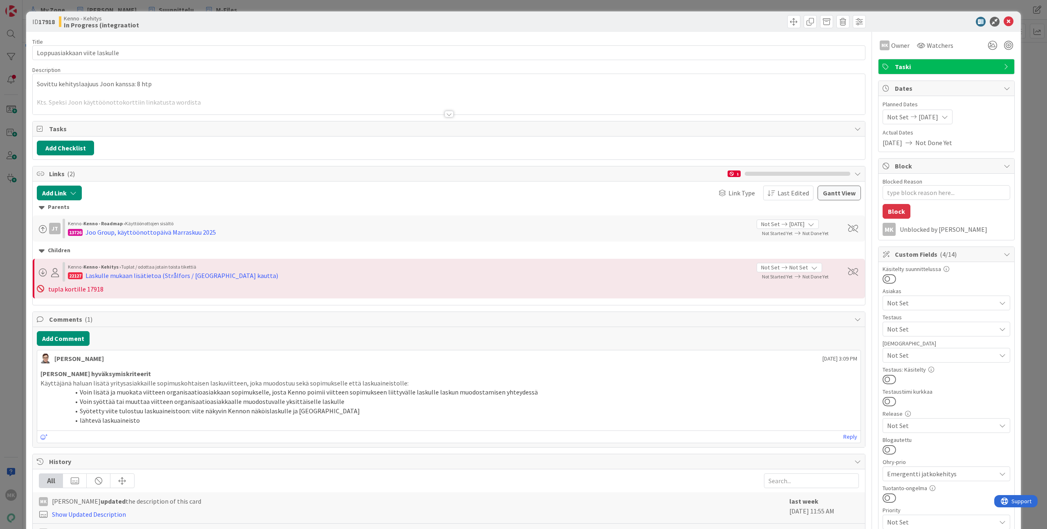
type textarea "x"
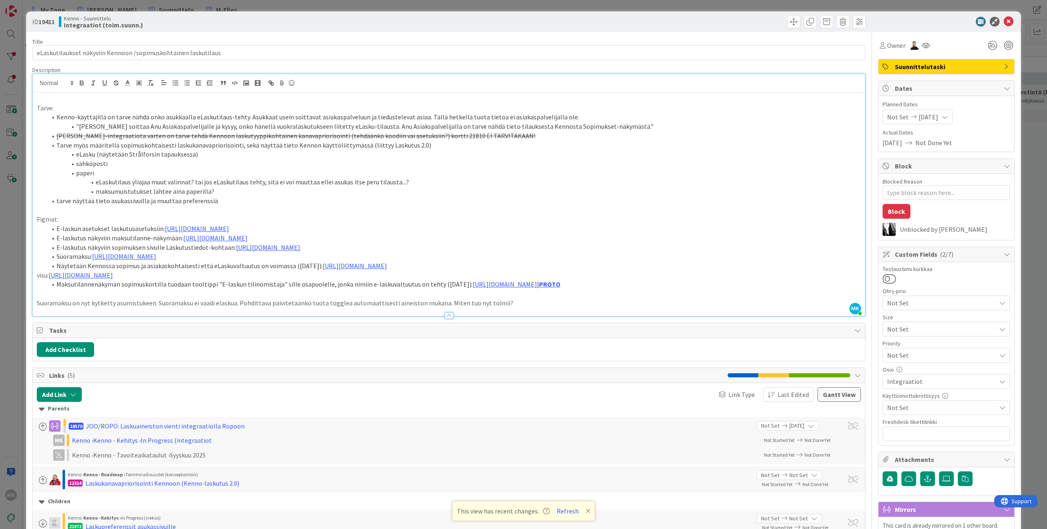
click at [308, 18] on div "Kenno - Suunnittelu Integraatiot (toim.suunn.)" at bounding box center [253, 21] width 388 height 13
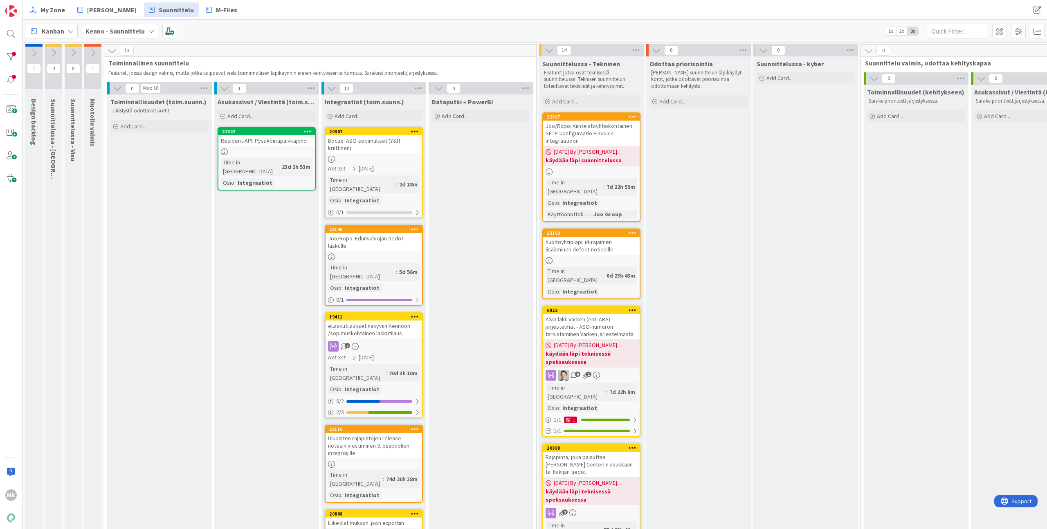
scroll to position [502, 0]
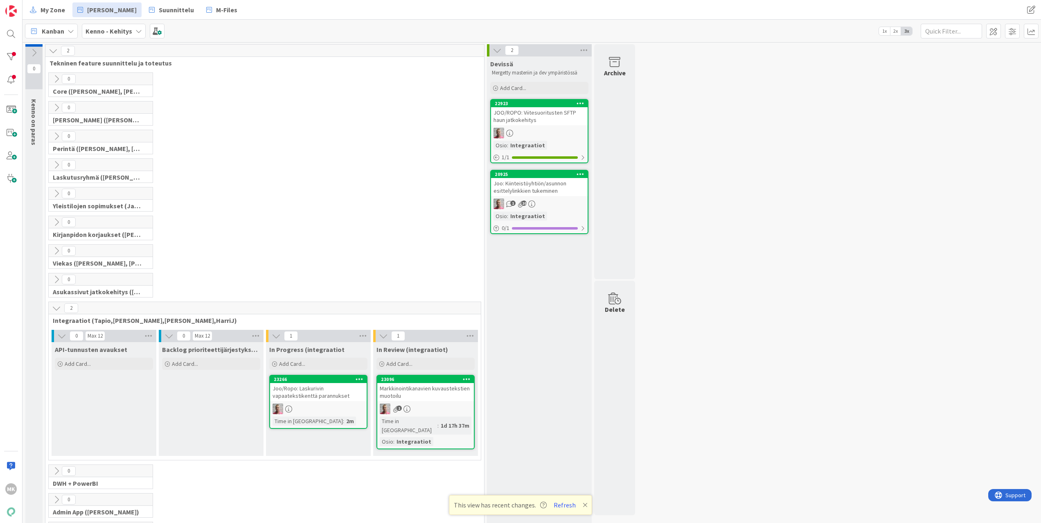
scroll to position [86, 0]
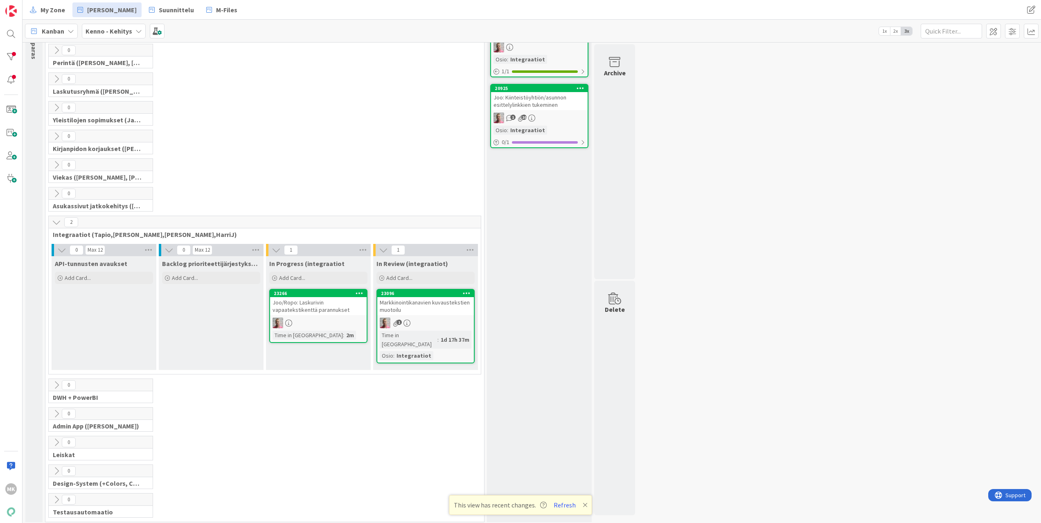
click at [14, 245] on div "MK" at bounding box center [11, 261] width 23 height 523
